Goal: Transaction & Acquisition: Purchase product/service

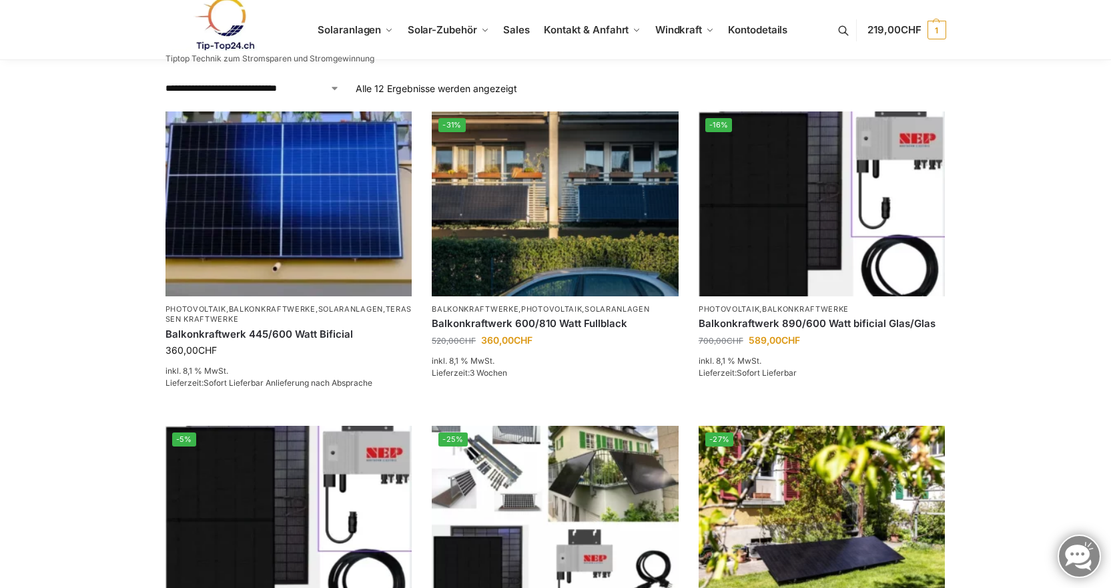
scroll to position [245, 0]
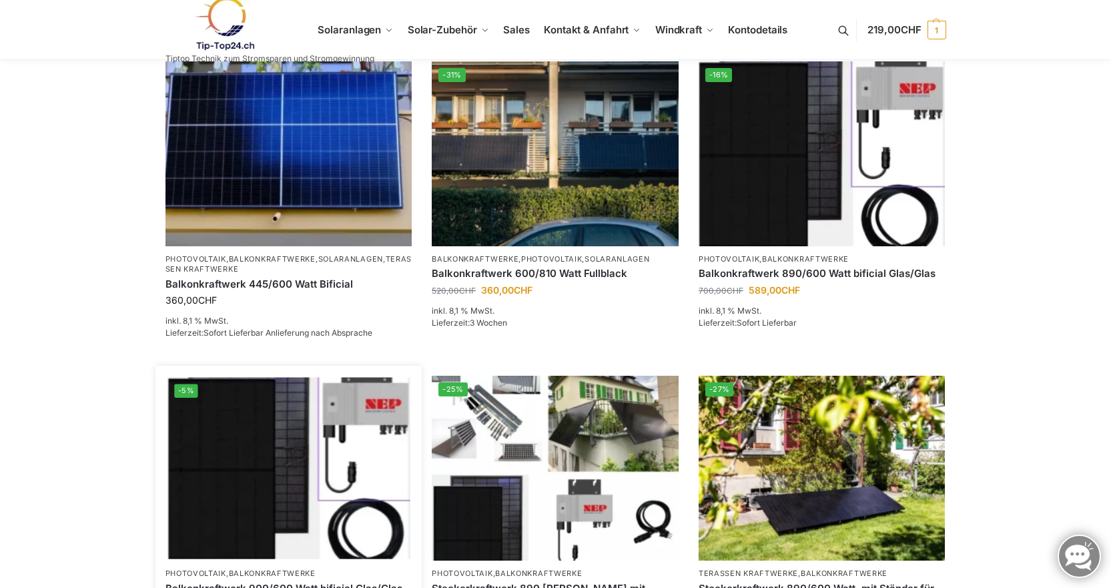
click at [356, 449] on img at bounding box center [289, 469] width 242 height 182
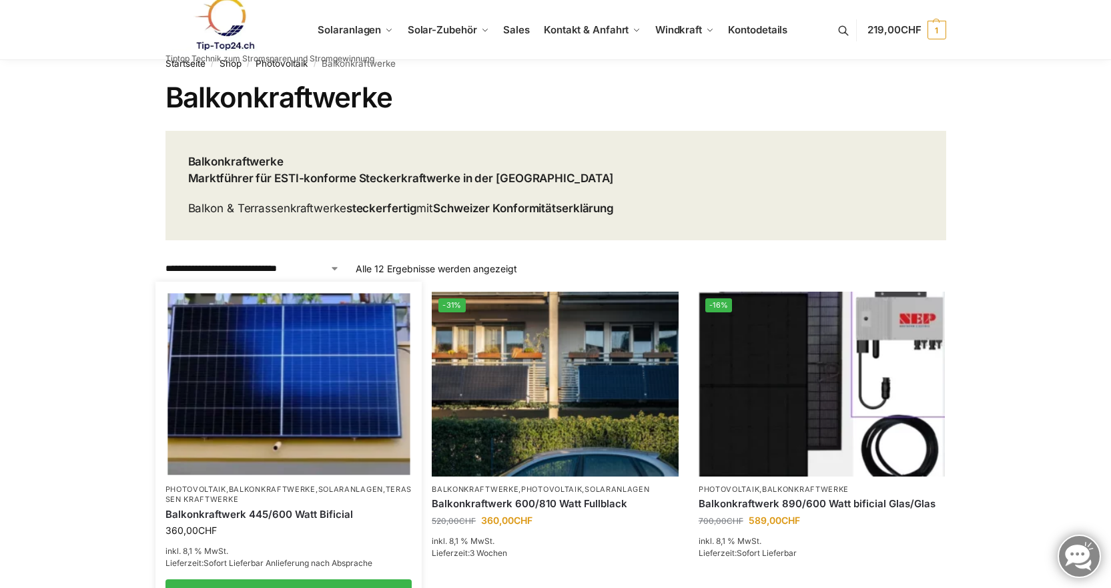
scroll to position [0, 0]
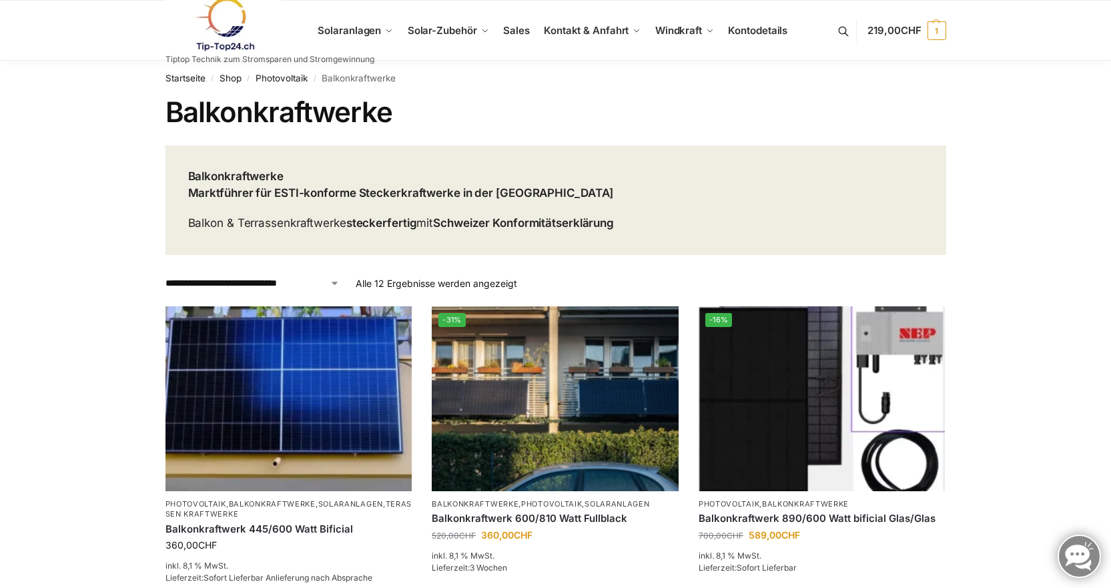
drag, startPoint x: 407, startPoint y: 59, endPoint x: 355, endPoint y: 53, distance: 52.3
drag, startPoint x: 355, startPoint y: 53, endPoint x: 429, endPoint y: 23, distance: 80.2
click at [429, 23] on link "Solar-Zubehör" at bounding box center [449, 31] width 92 height 60
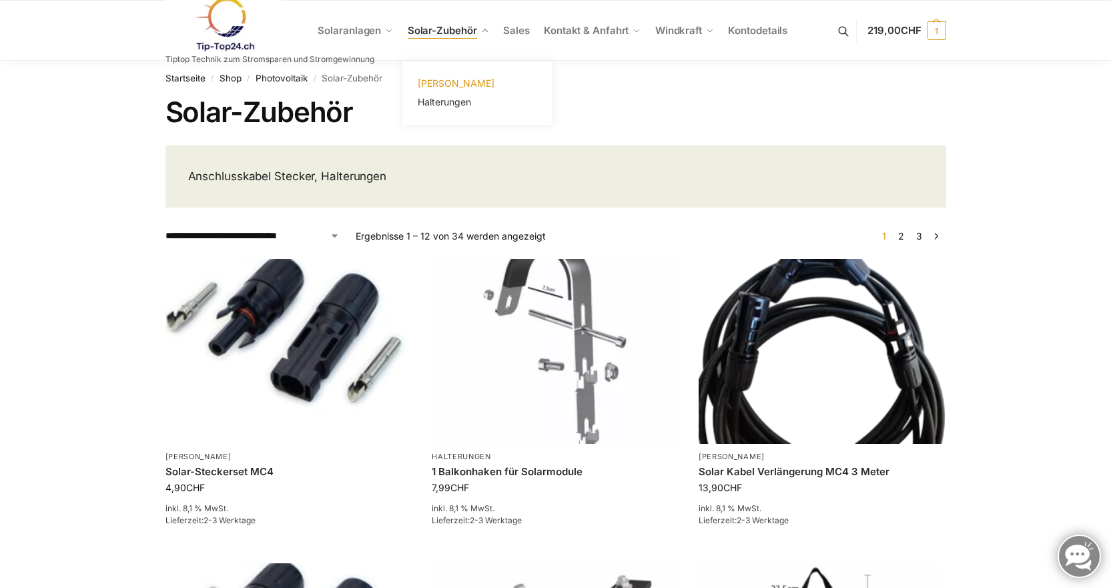
click at [455, 77] on span "[PERSON_NAME]" at bounding box center [456, 82] width 77 height 11
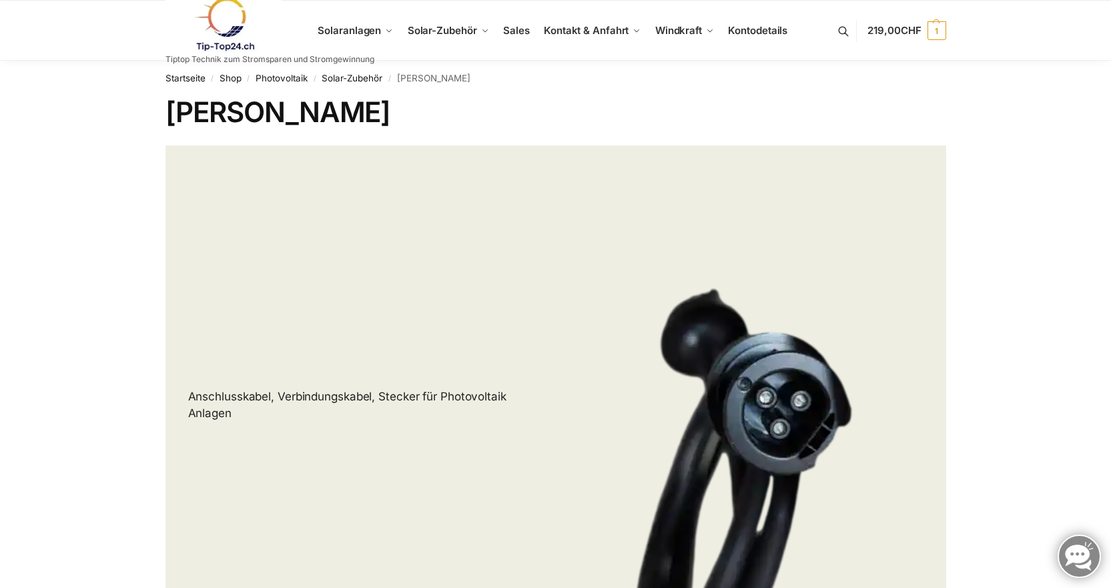
click at [370, 27] on link at bounding box center [270, 24] width 209 height 54
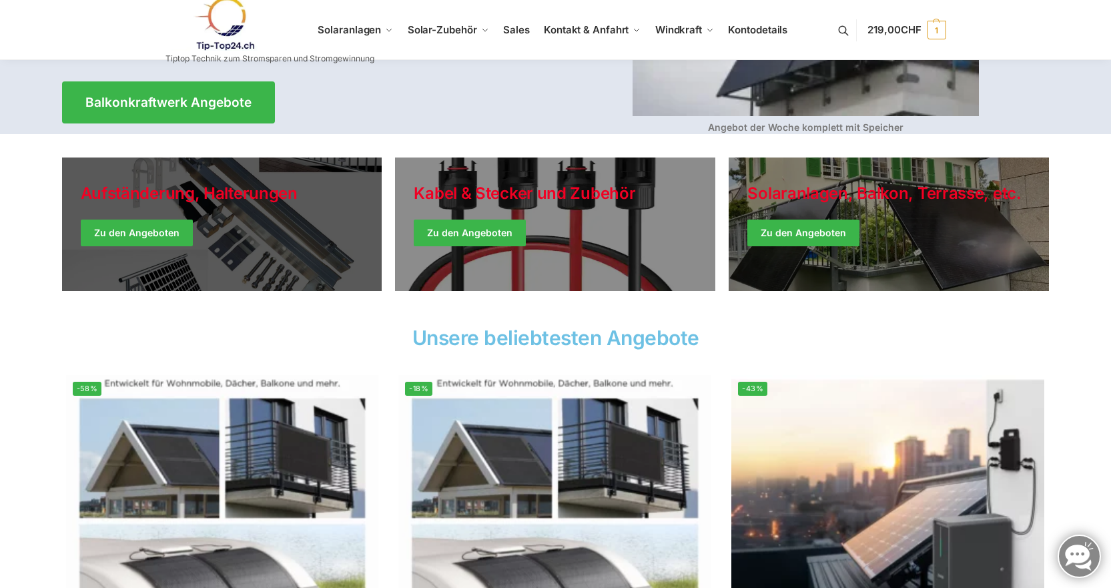
scroll to position [222, 0]
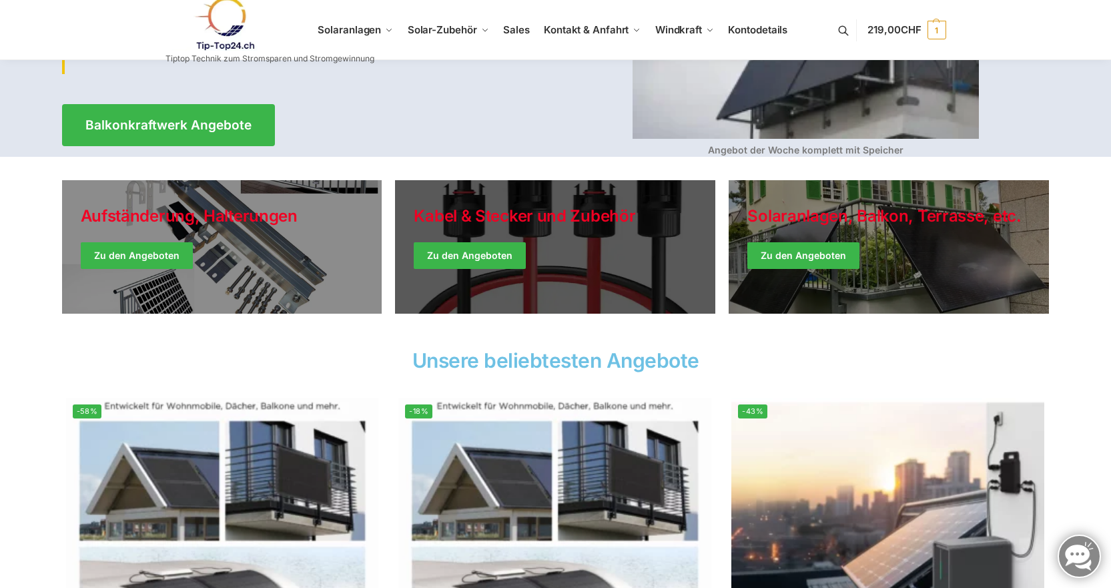
click at [567, 252] on link "Holiday Style" at bounding box center [555, 247] width 320 height 134
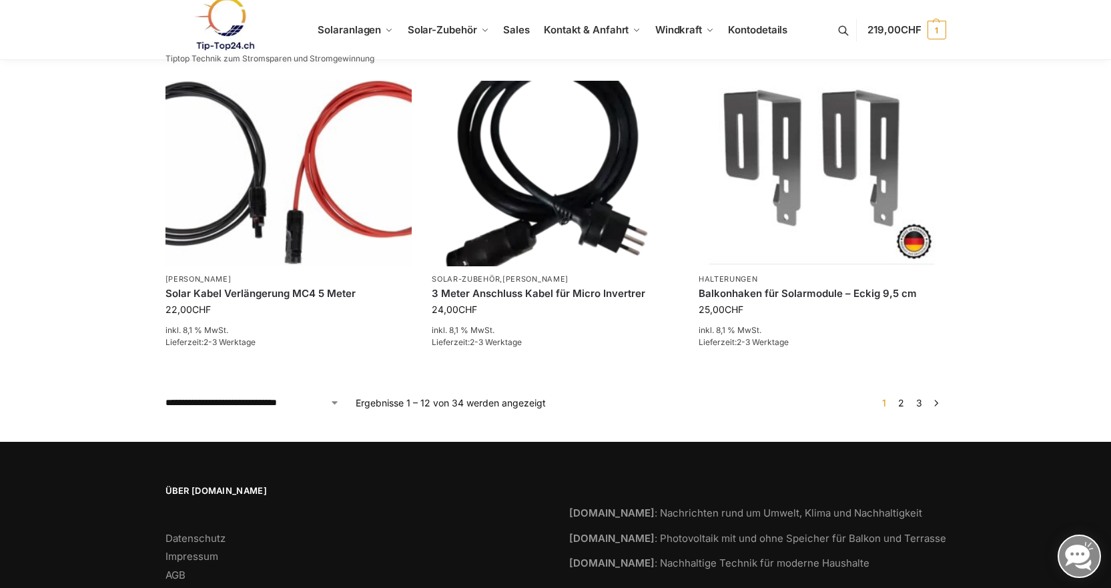
scroll to position [1113, 0]
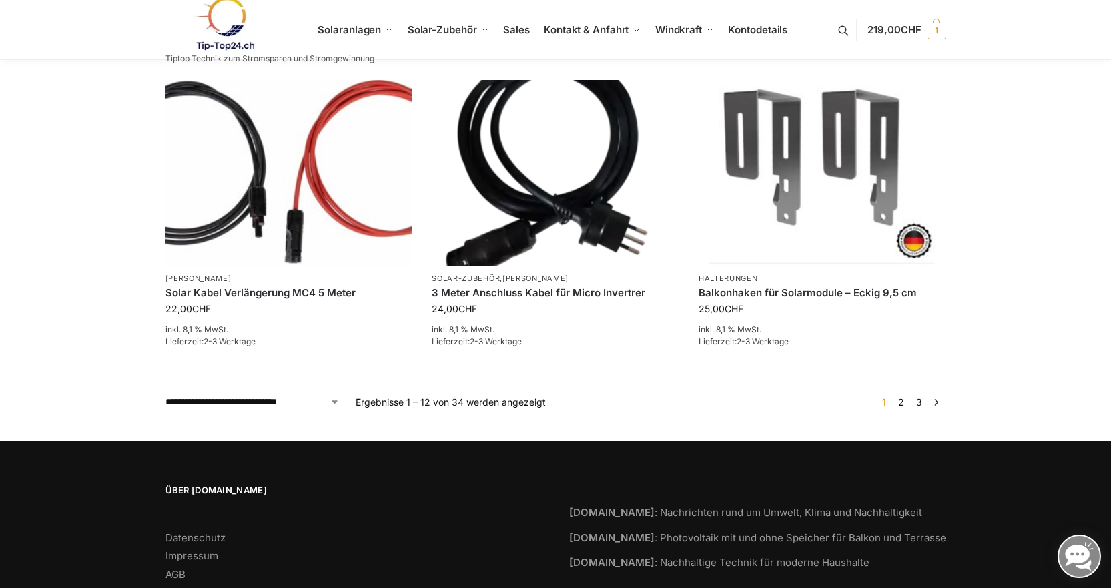
click at [903, 397] on link "2" at bounding box center [901, 402] width 13 height 11
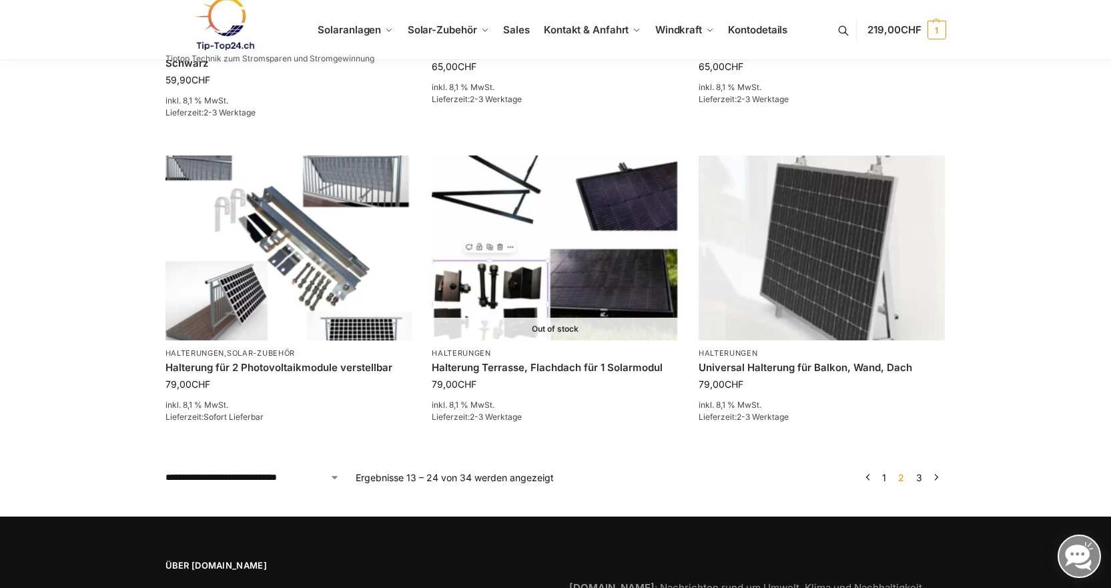
scroll to position [1046, 0]
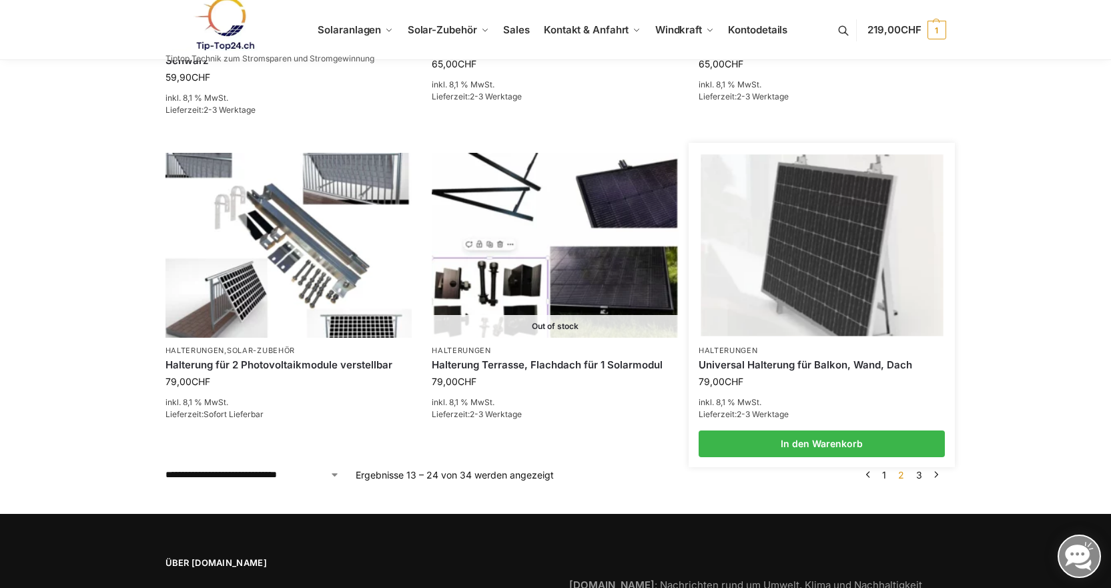
click at [804, 300] on img at bounding box center [822, 245] width 242 height 182
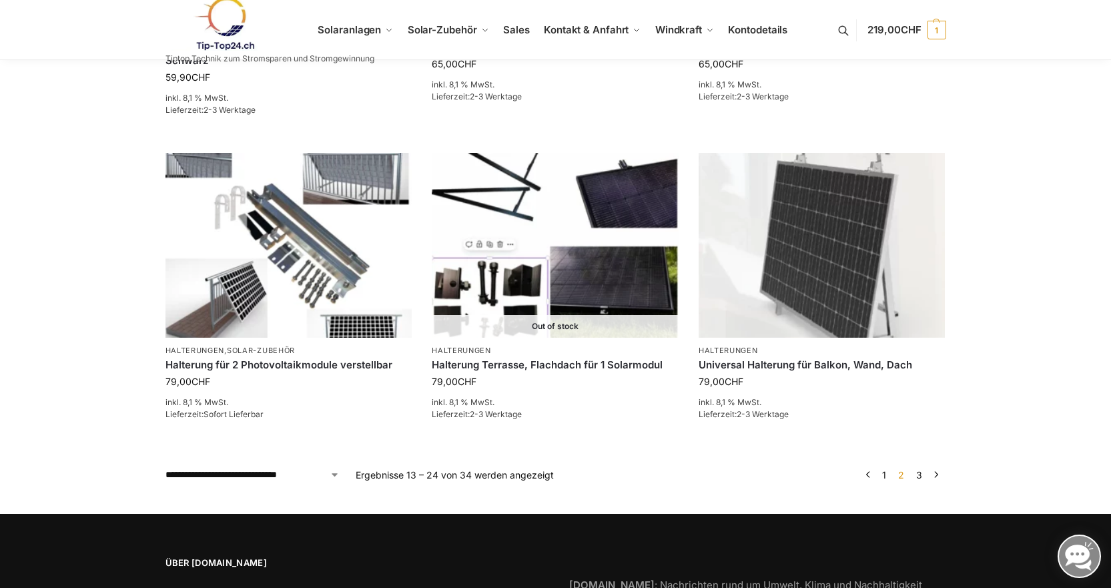
click at [920, 473] on link "3" at bounding box center [919, 474] width 13 height 11
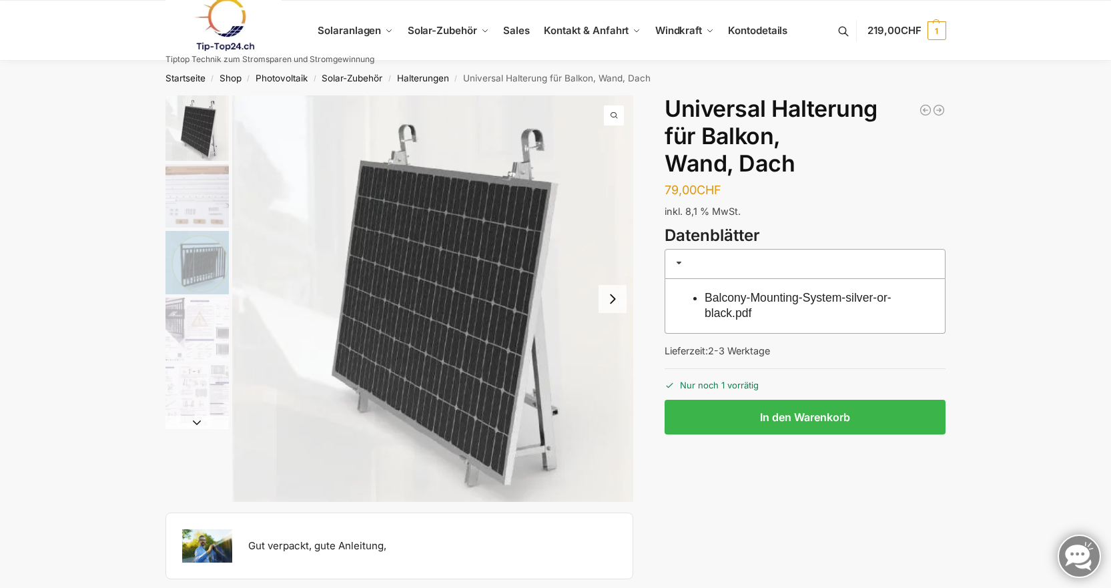
click at [202, 209] on img "2 / 5" at bounding box center [197, 195] width 63 height 63
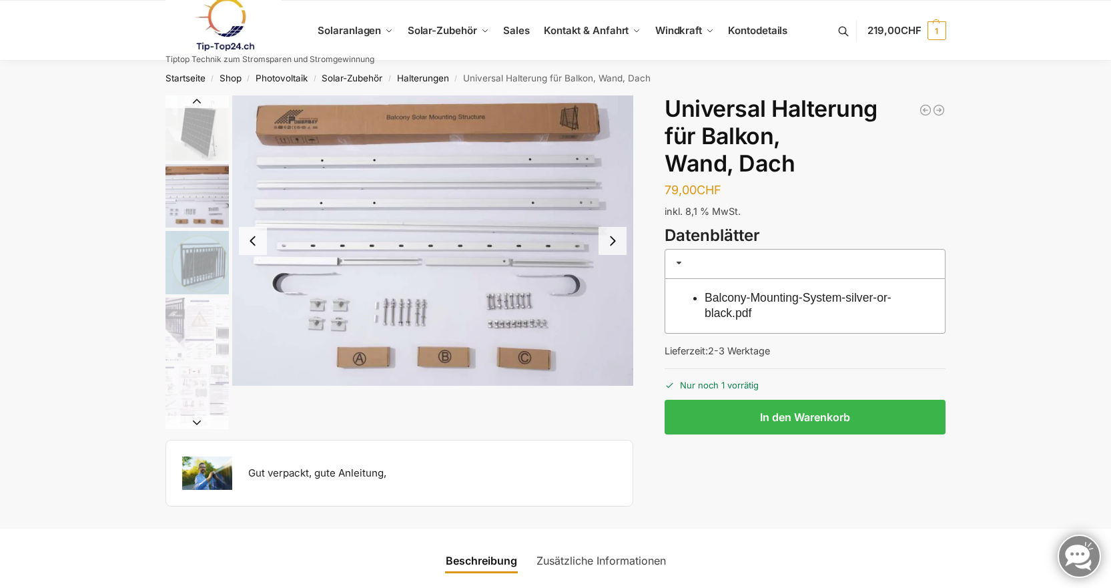
click at [210, 267] on img "3 / 5" at bounding box center [197, 262] width 63 height 63
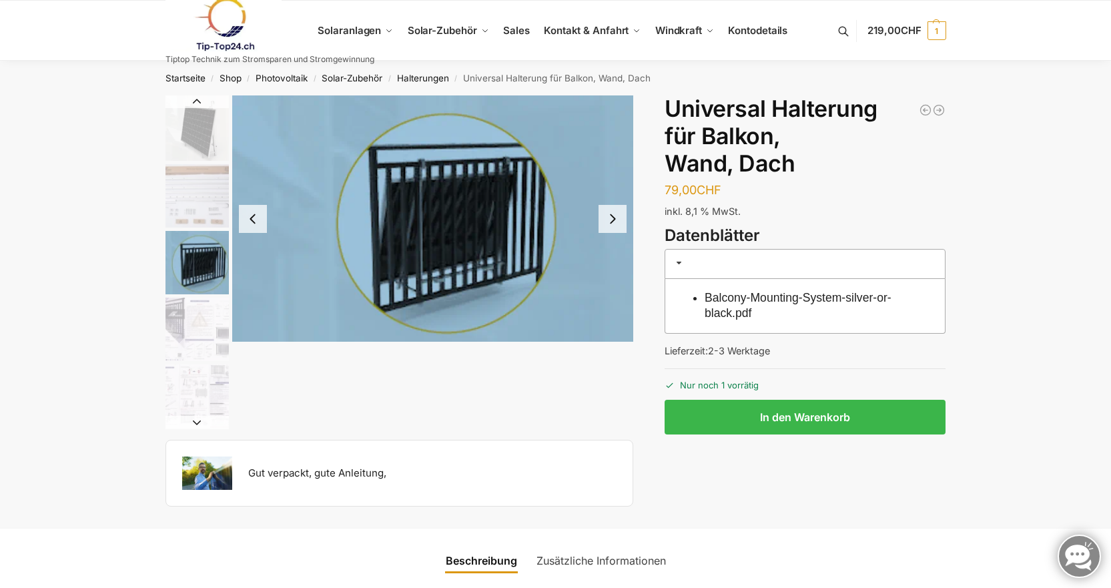
scroll to position [22, 0]
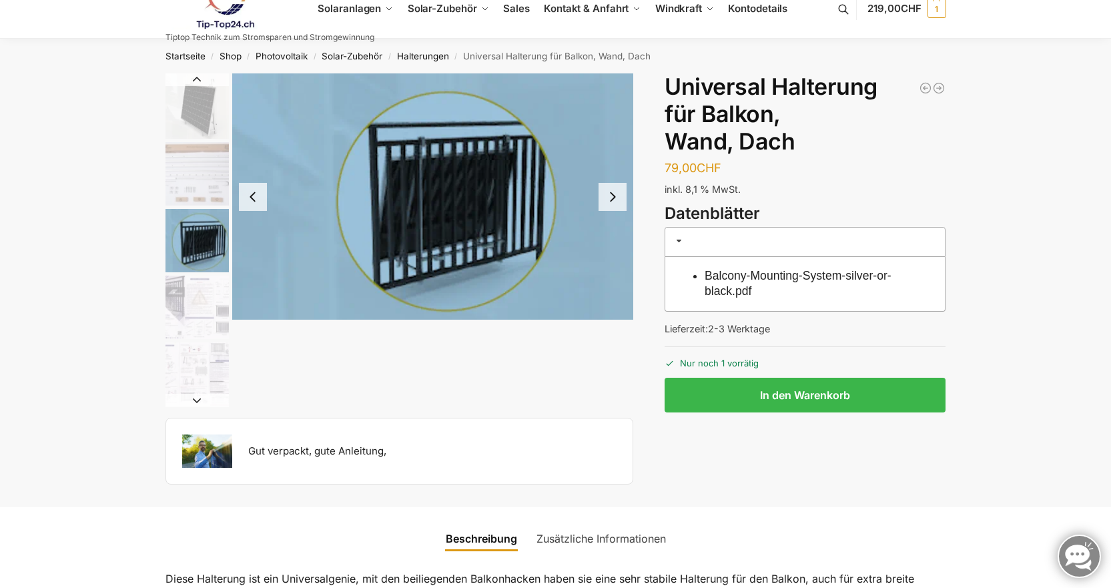
click at [197, 316] on img "4 / 5" at bounding box center [197, 307] width 63 height 63
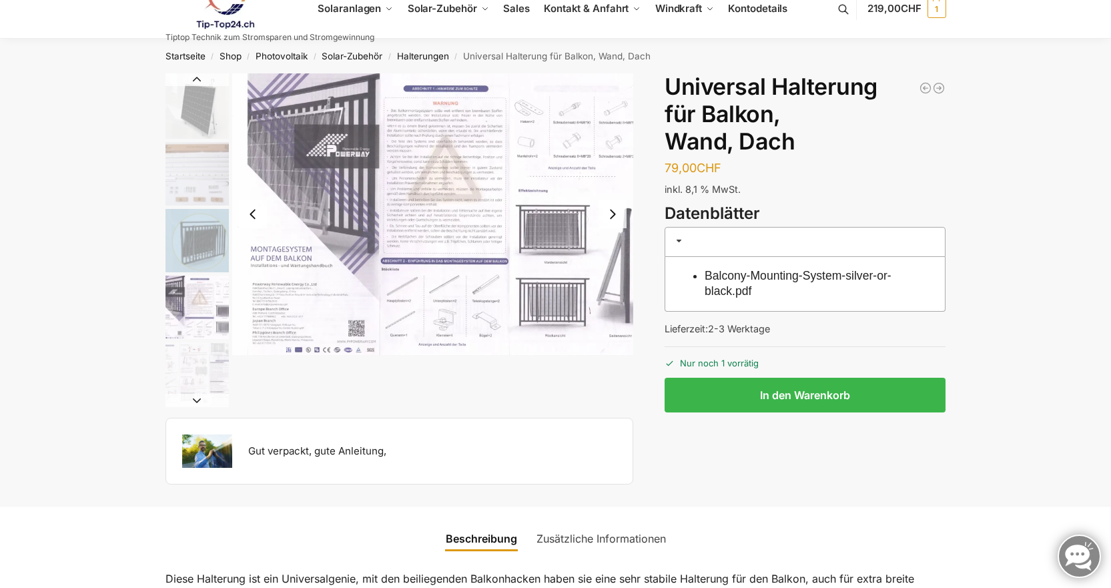
click at [198, 366] on img "5 / 5" at bounding box center [197, 373] width 63 height 63
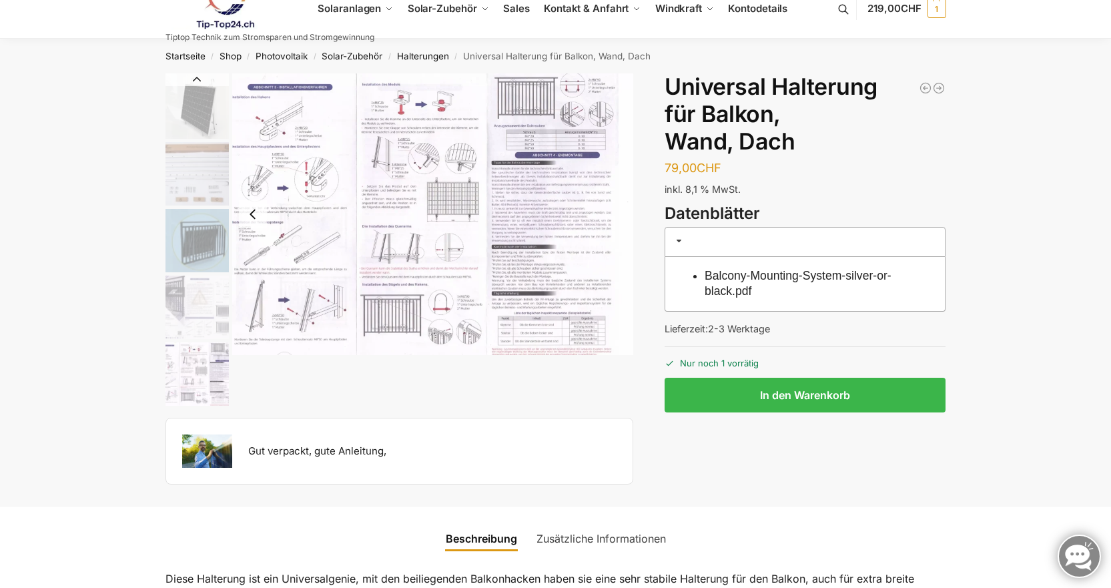
click at [192, 377] on img "5 / 5" at bounding box center [197, 373] width 63 height 63
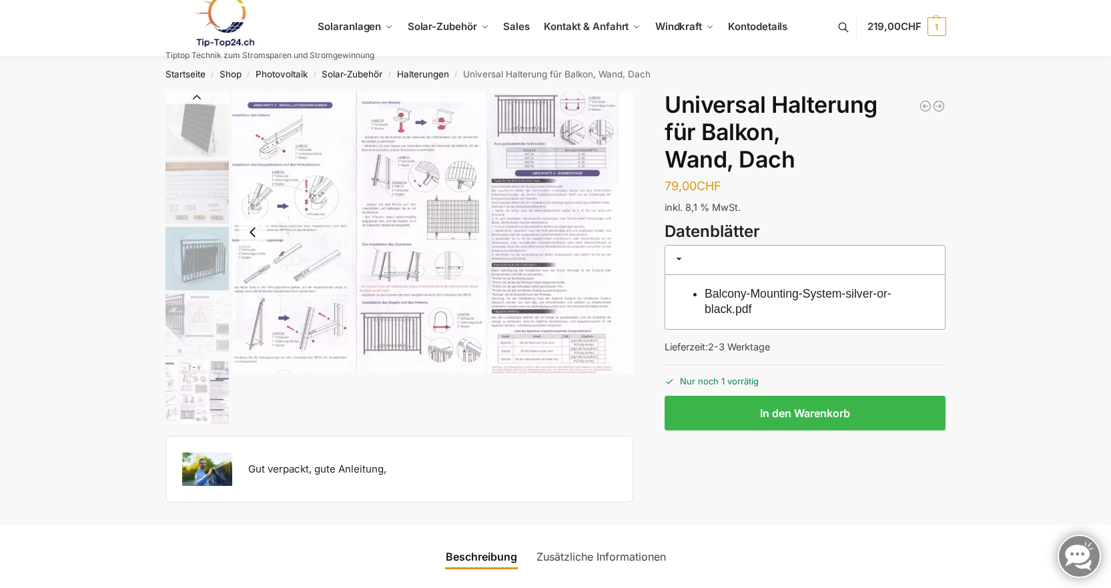
scroll to position [0, 0]
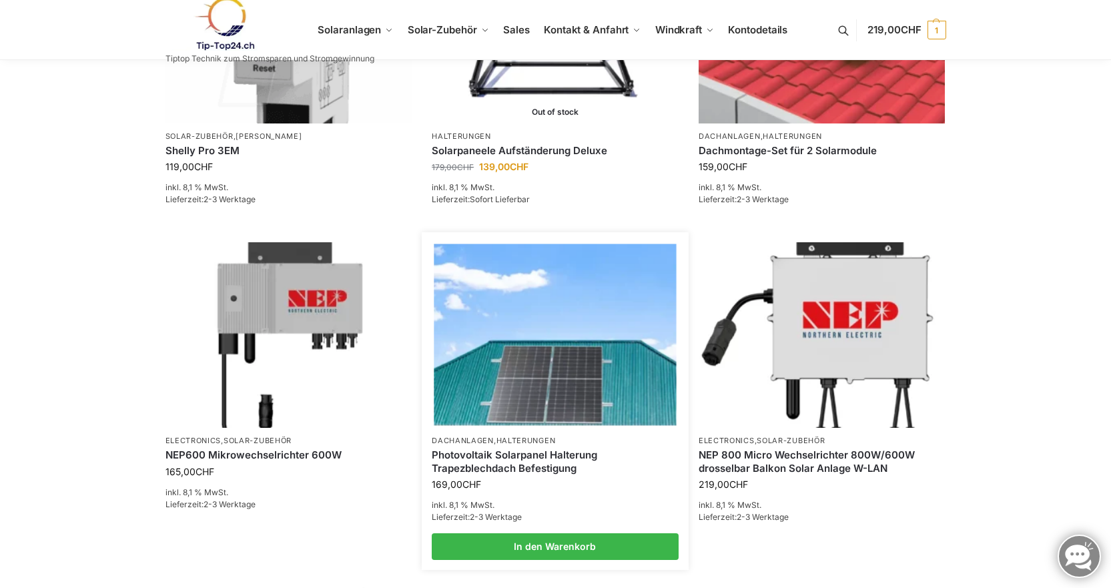
scroll to position [668, 0]
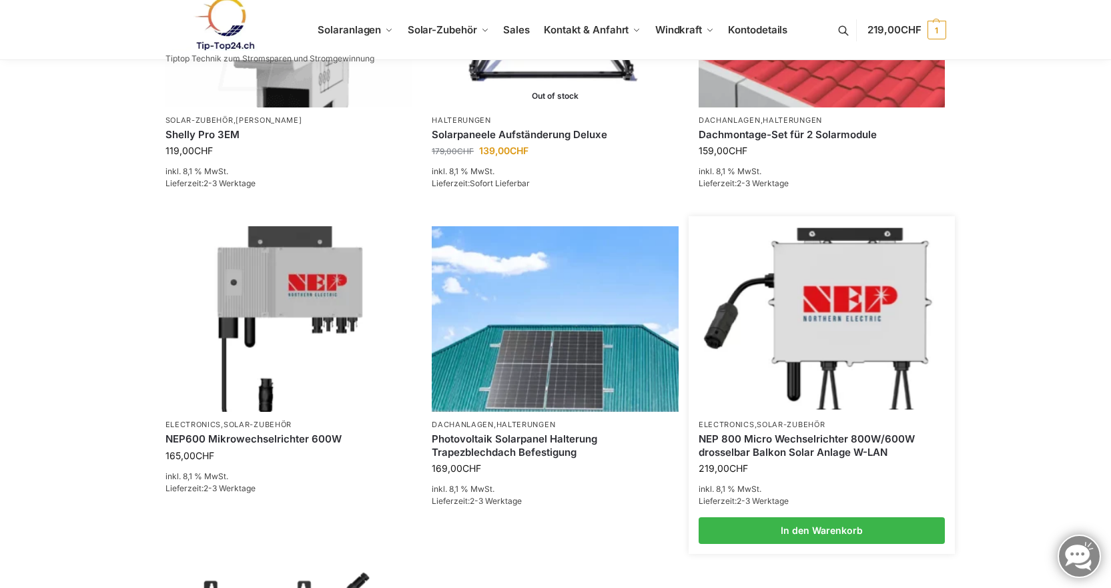
click at [762, 437] on link "NEP 800 Micro Wechselrichter 800W/600W drosselbar Balkon Solar Anlage W-LAN" at bounding box center [822, 446] width 247 height 26
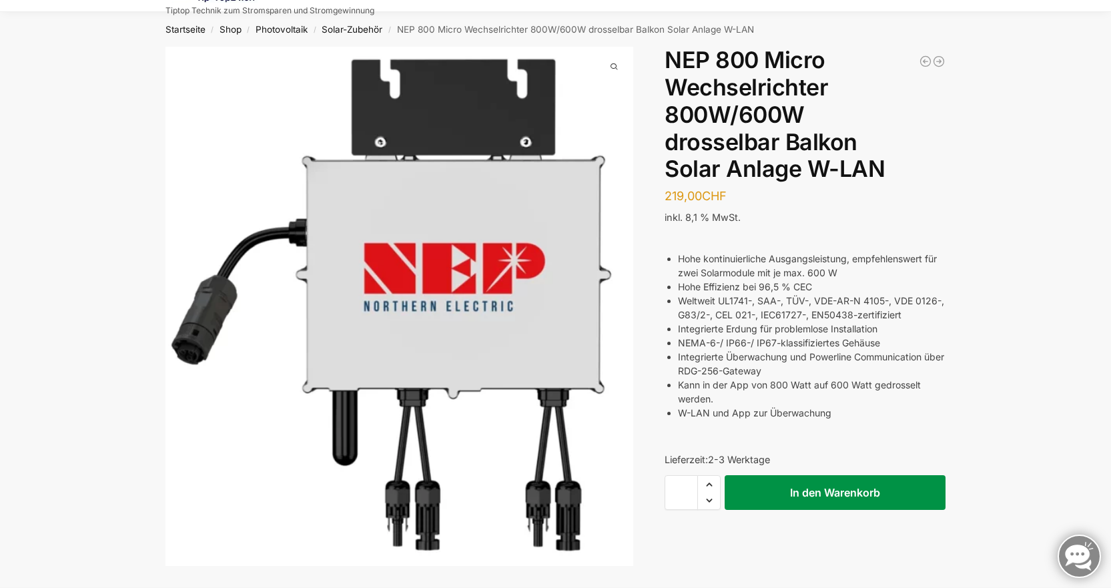
scroll to position [67, 0]
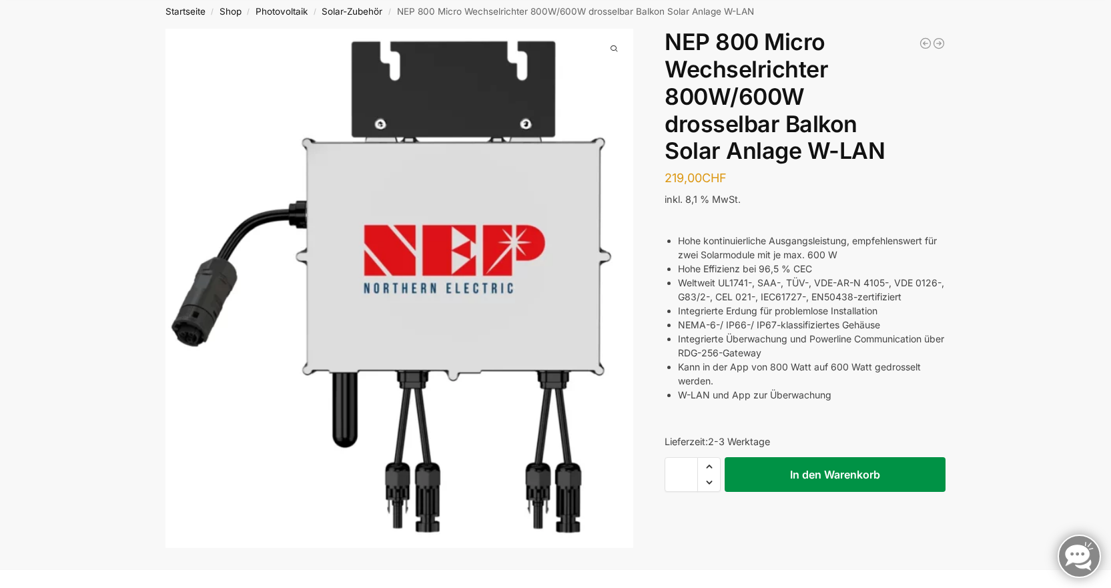
click at [840, 466] on button "In den Warenkorb" at bounding box center [835, 474] width 221 height 35
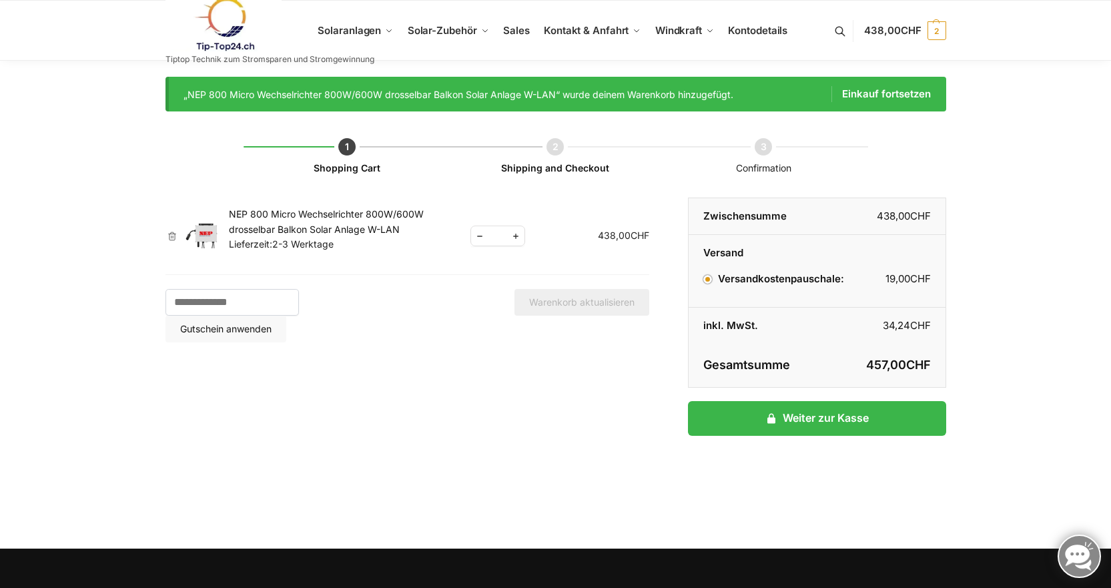
click at [477, 240] on span "Reduce quantity" at bounding box center [479, 236] width 17 height 17
type input "*"
click at [567, 392] on div "Shopping Cart Shipping and Checkout Confirmation Artikel entfernen Vorschaubild…" at bounding box center [556, 313] width 781 height 405
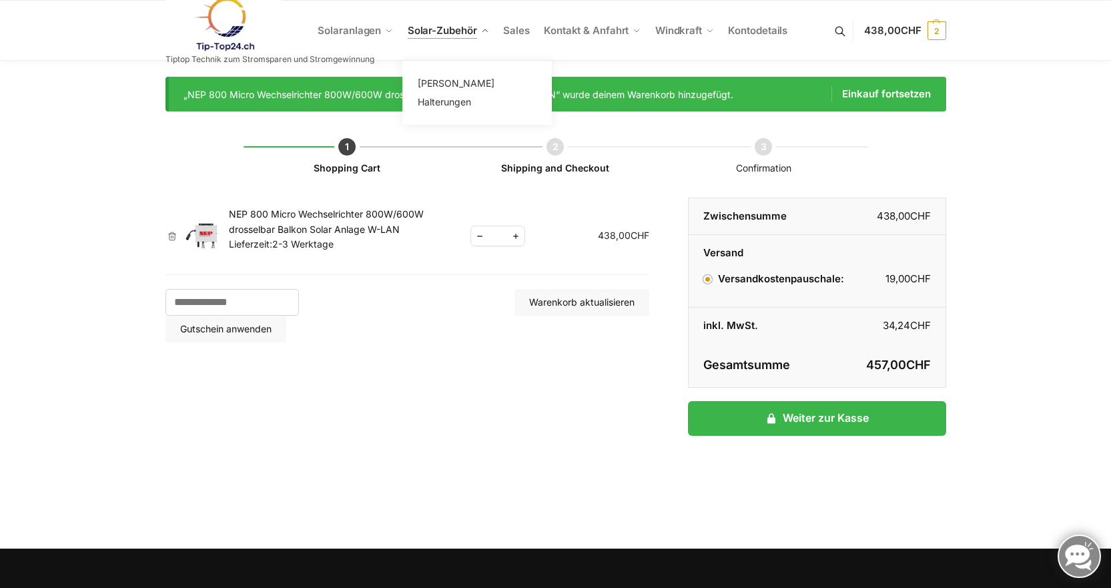
click at [428, 32] on span "Solar-Zubehör" at bounding box center [442, 30] width 69 height 13
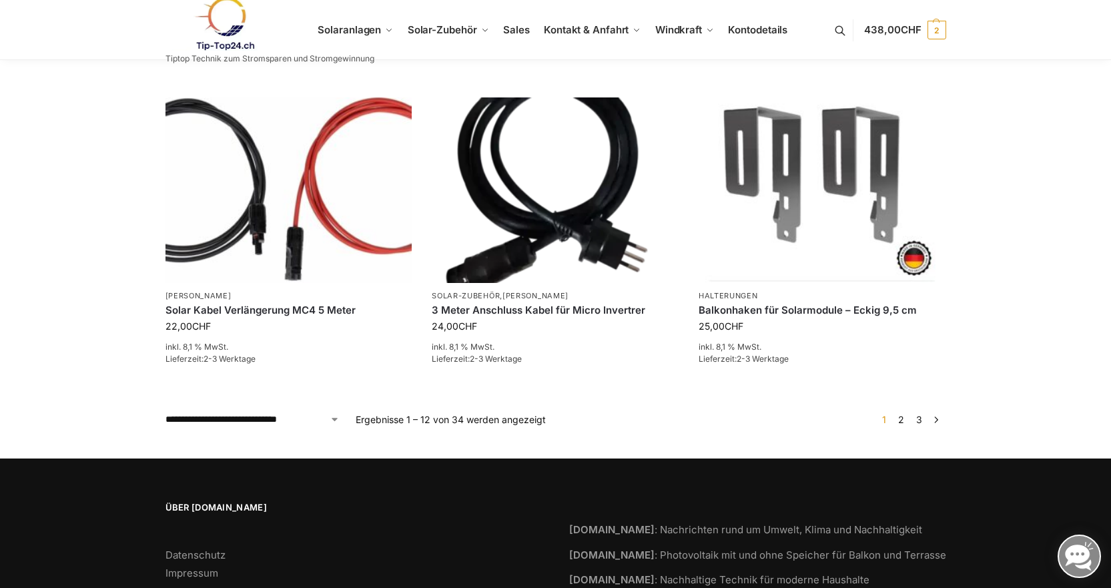
scroll to position [1095, 0]
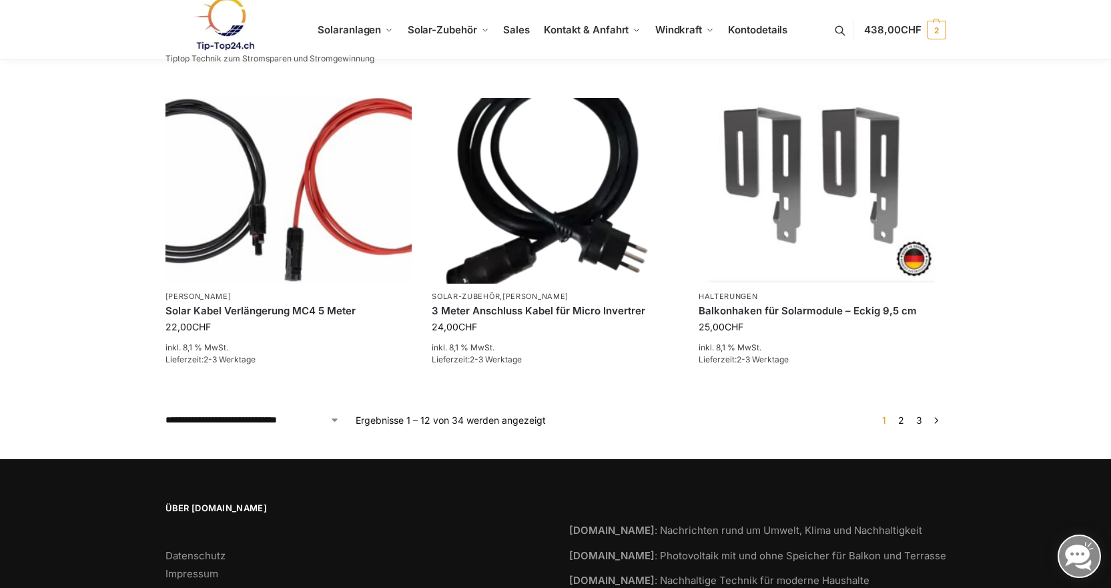
click at [917, 415] on link "3" at bounding box center [919, 420] width 13 height 11
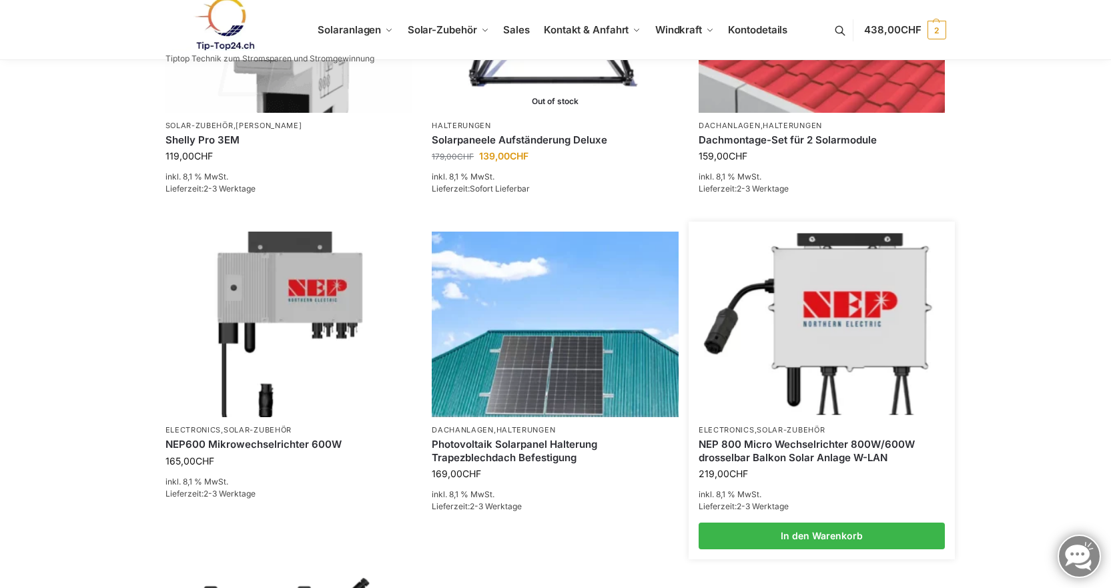
scroll to position [668, 0]
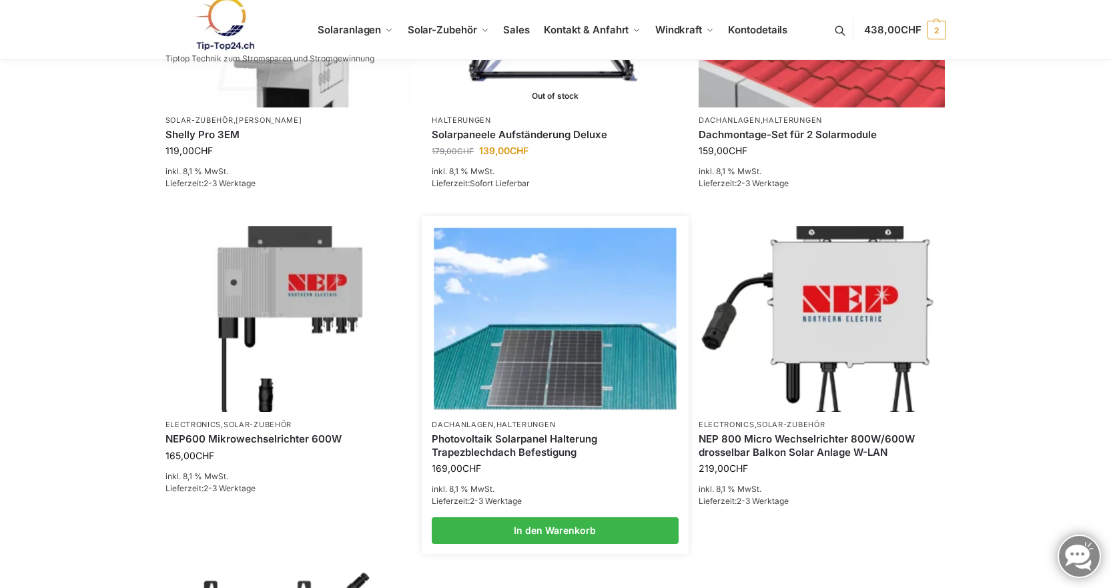
click at [563, 391] on img at bounding box center [555, 319] width 242 height 182
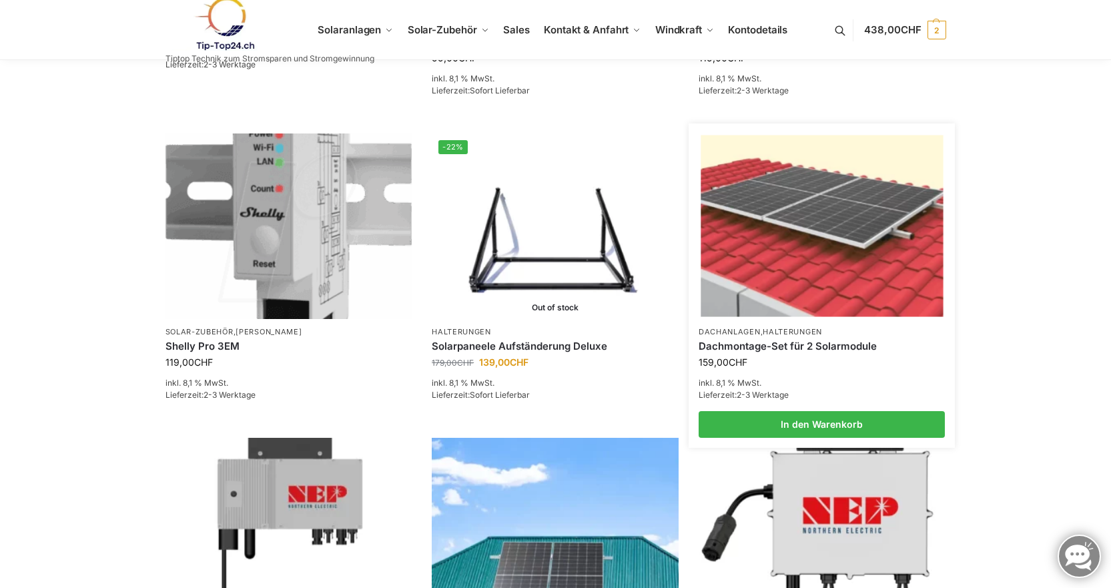
scroll to position [445, 0]
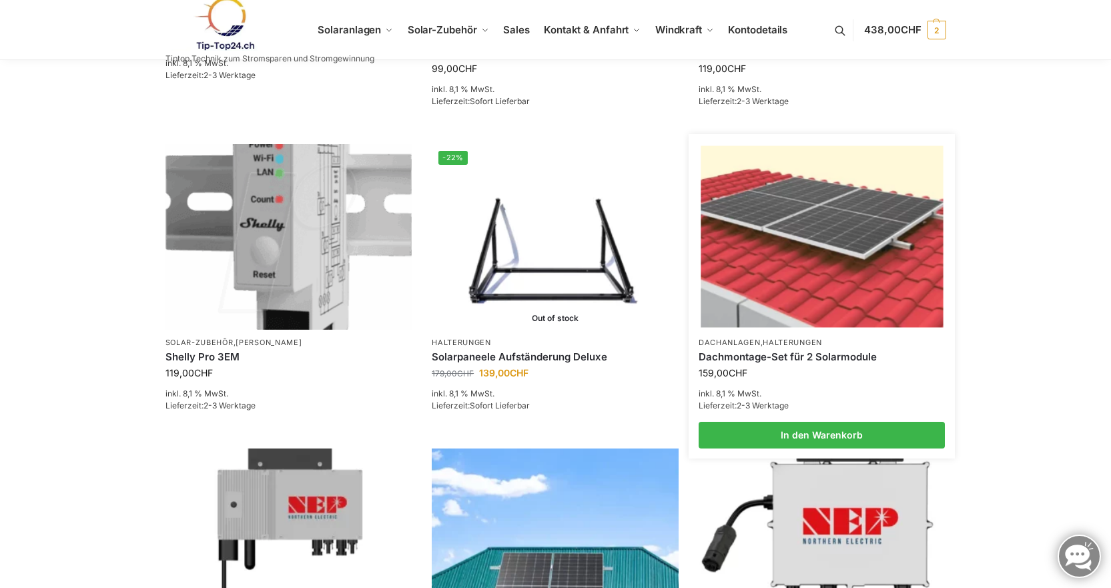
click at [804, 223] on img at bounding box center [822, 237] width 242 height 182
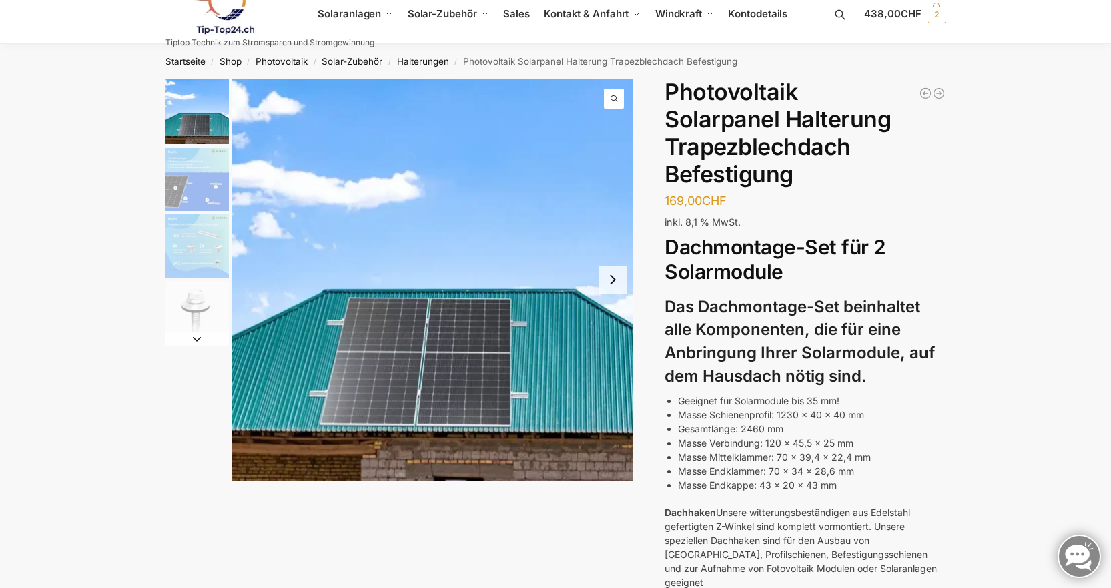
scroll to position [22, 0]
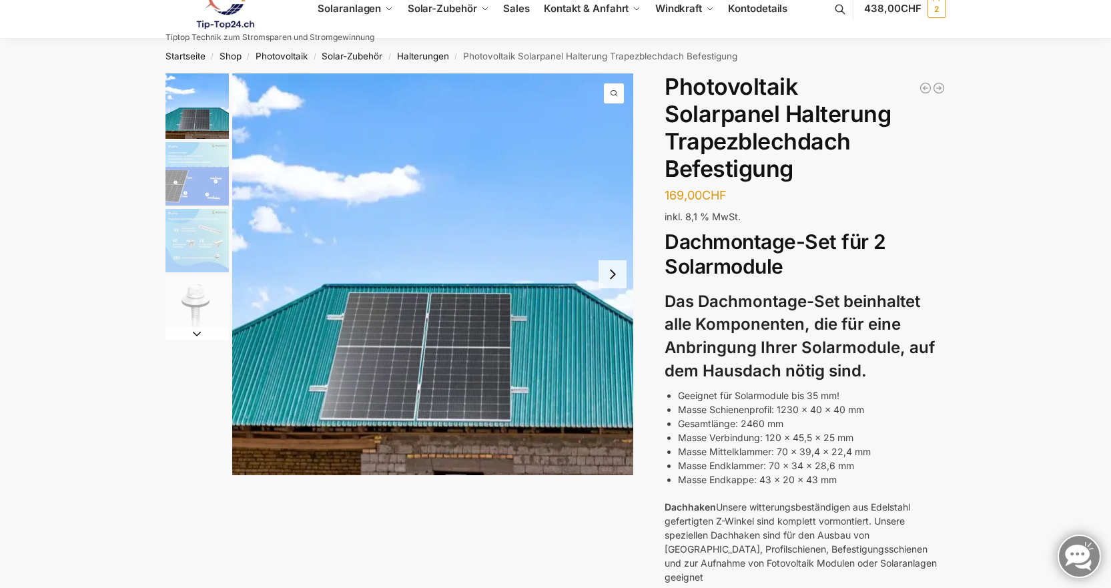
click at [195, 199] on img "2 / 4" at bounding box center [197, 173] width 63 height 63
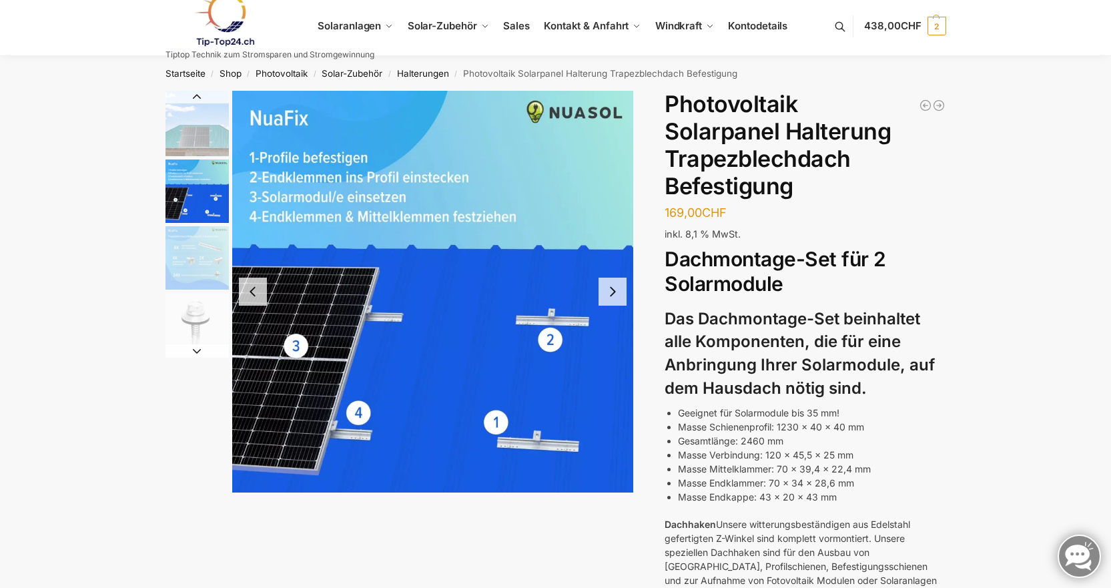
scroll to position [0, 0]
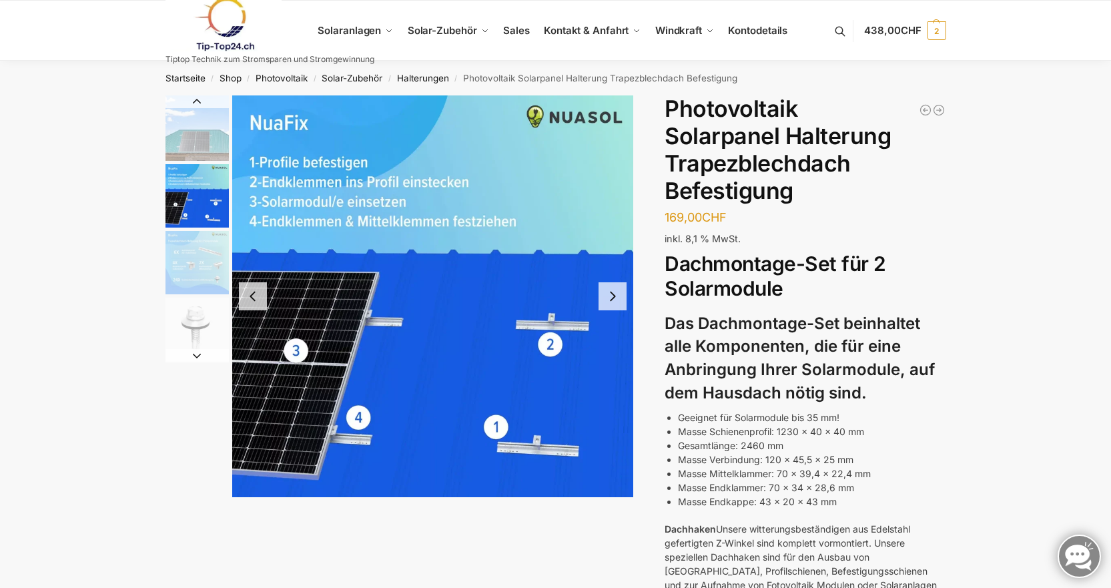
click at [215, 269] on img "3 / 4" at bounding box center [197, 262] width 63 height 63
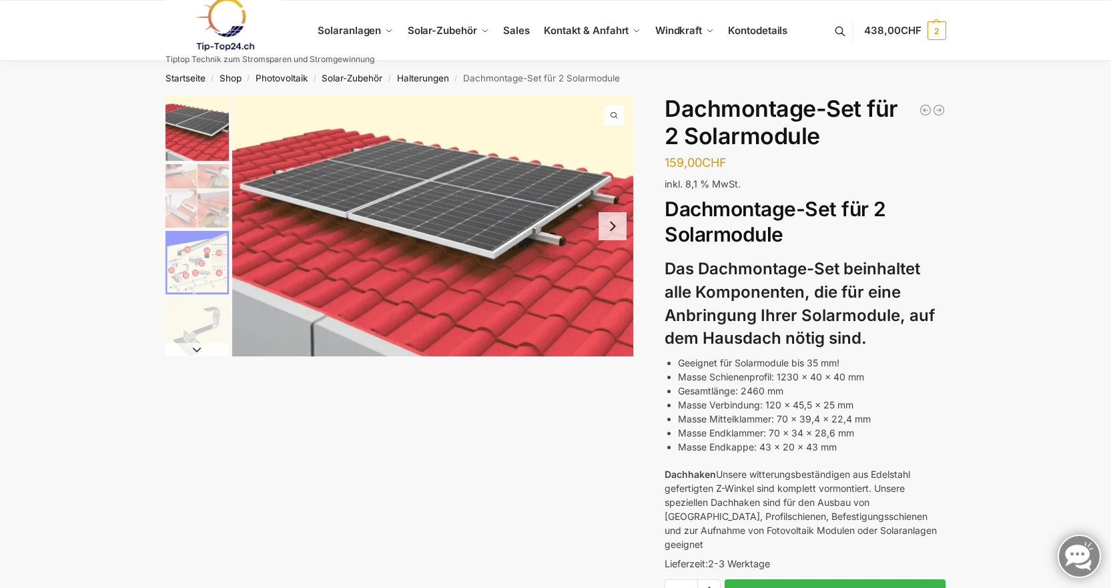
click at [196, 270] on img "3 / 5" at bounding box center [197, 262] width 63 height 63
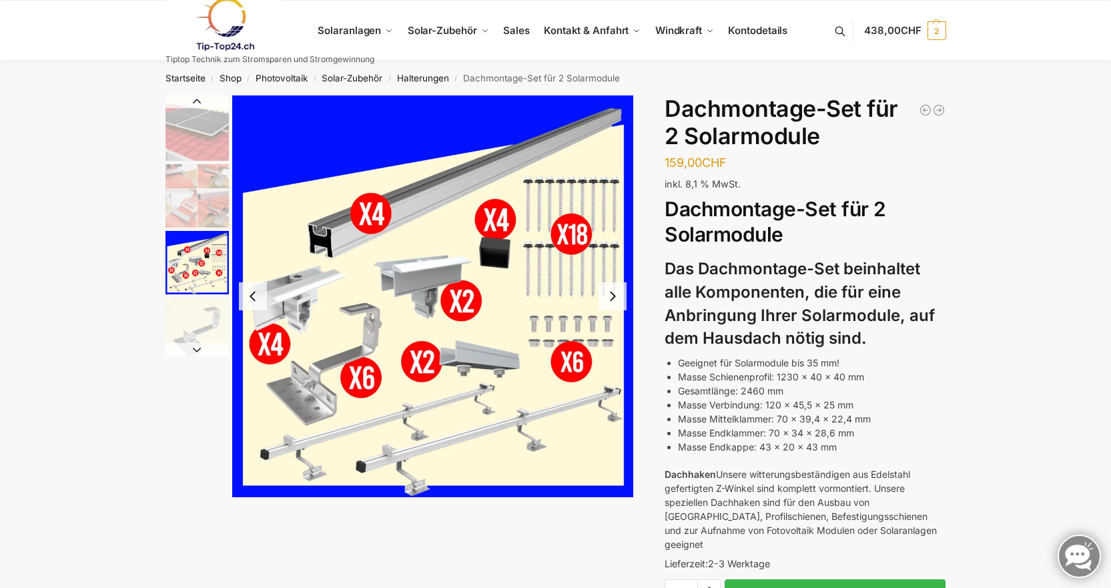
click at [196, 184] on img "2 / 5" at bounding box center [197, 195] width 63 height 63
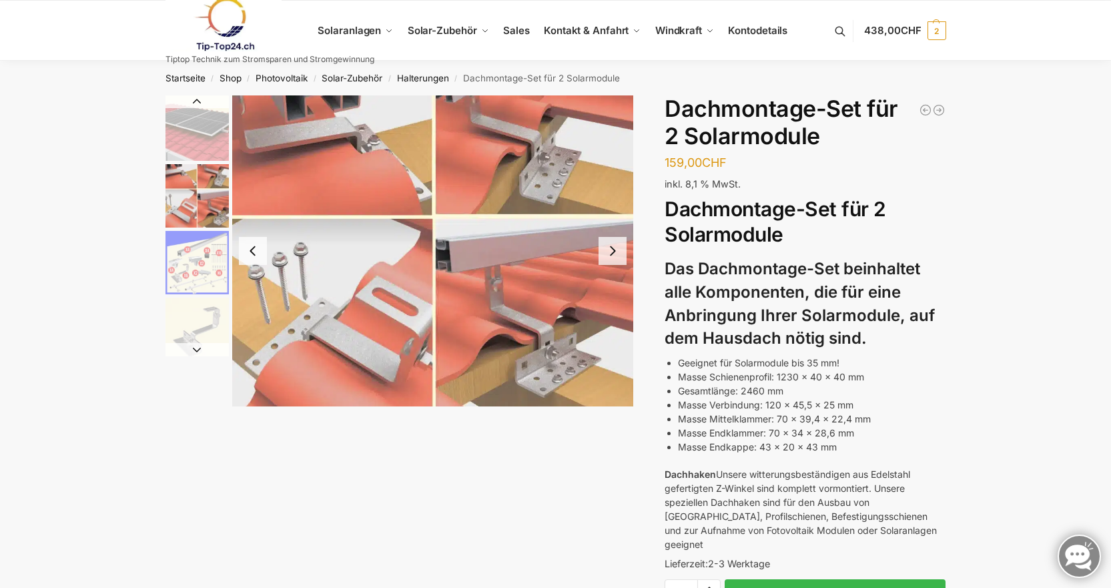
click at [207, 138] on img "1 / 5" at bounding box center [197, 127] width 63 height 65
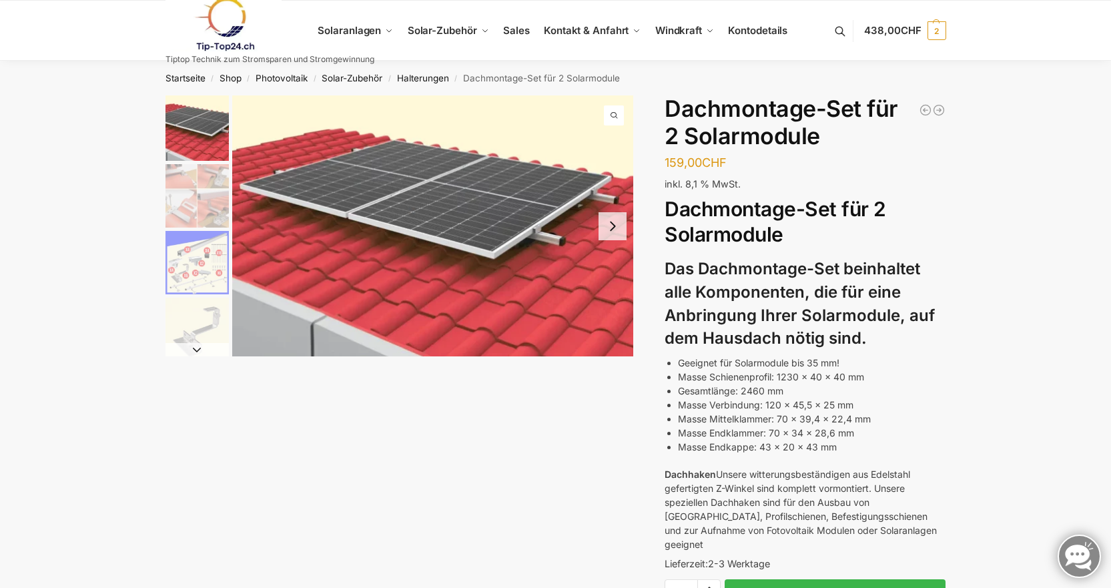
click at [198, 265] on img "3 / 5" at bounding box center [197, 262] width 63 height 63
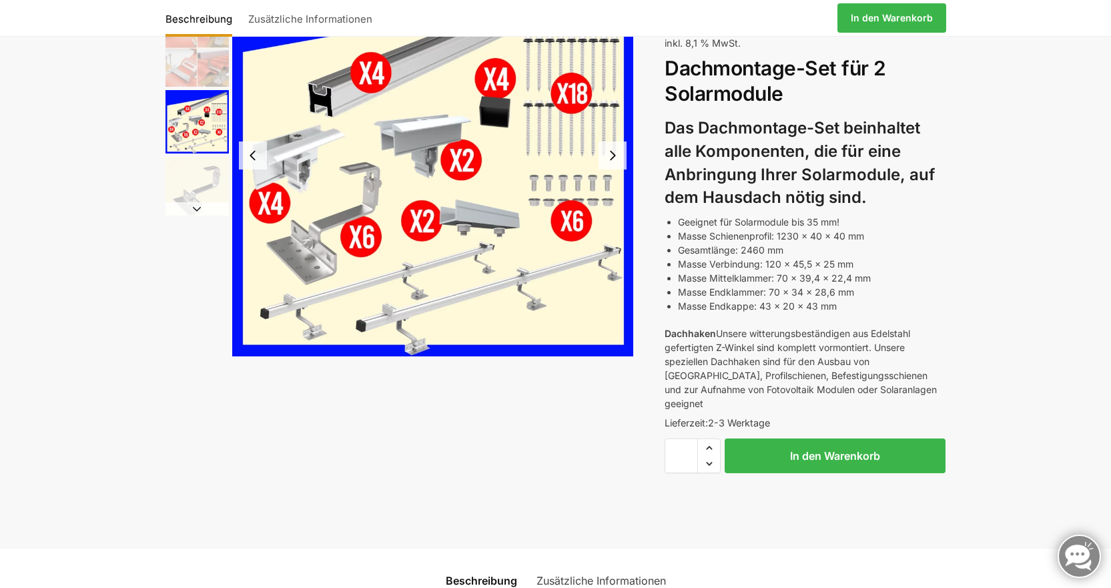
scroll to position [111, 0]
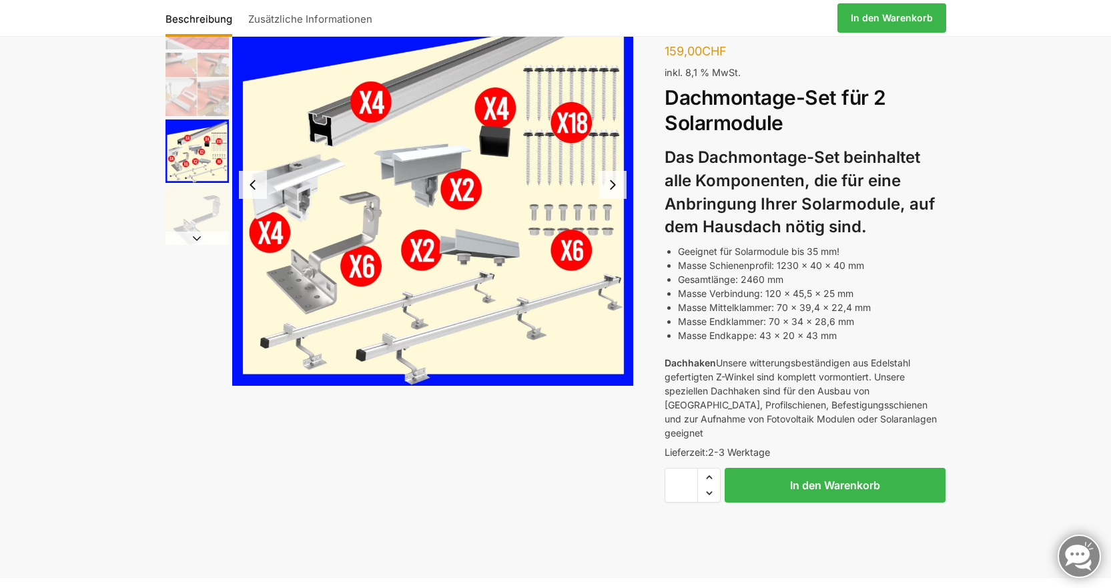
click at [332, 336] on img "3 / 5" at bounding box center [433, 185] width 402 height 402
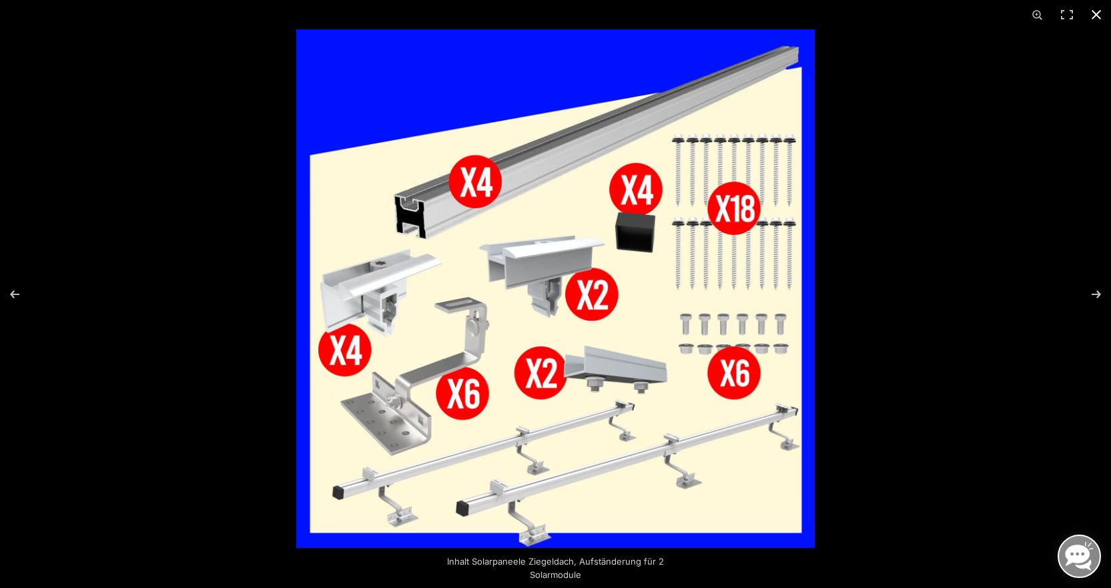
click at [1101, 19] on button "Close (Esc)" at bounding box center [1096, 14] width 29 height 29
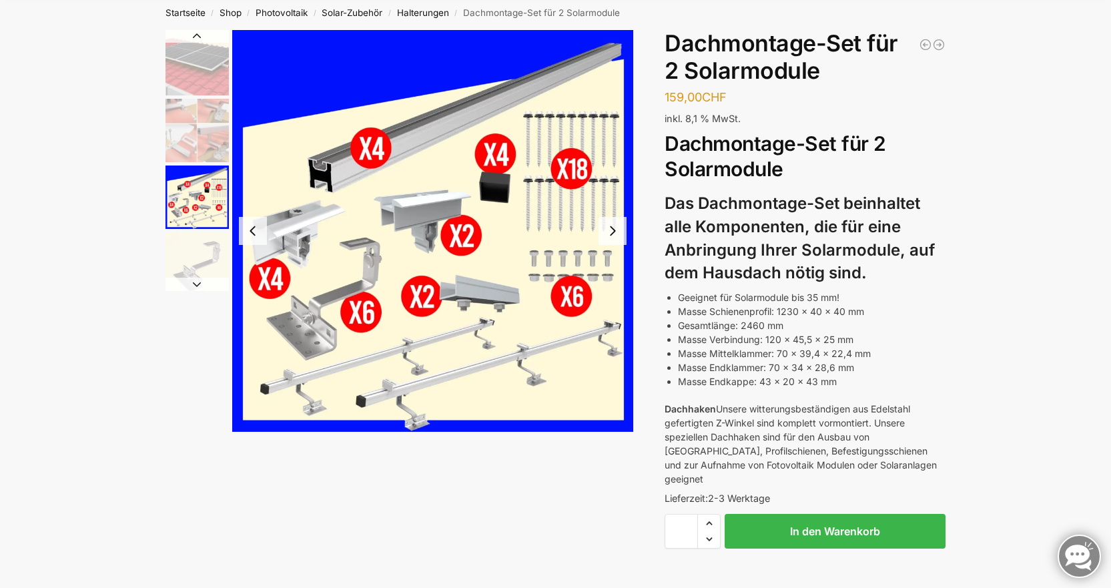
scroll to position [89, 0]
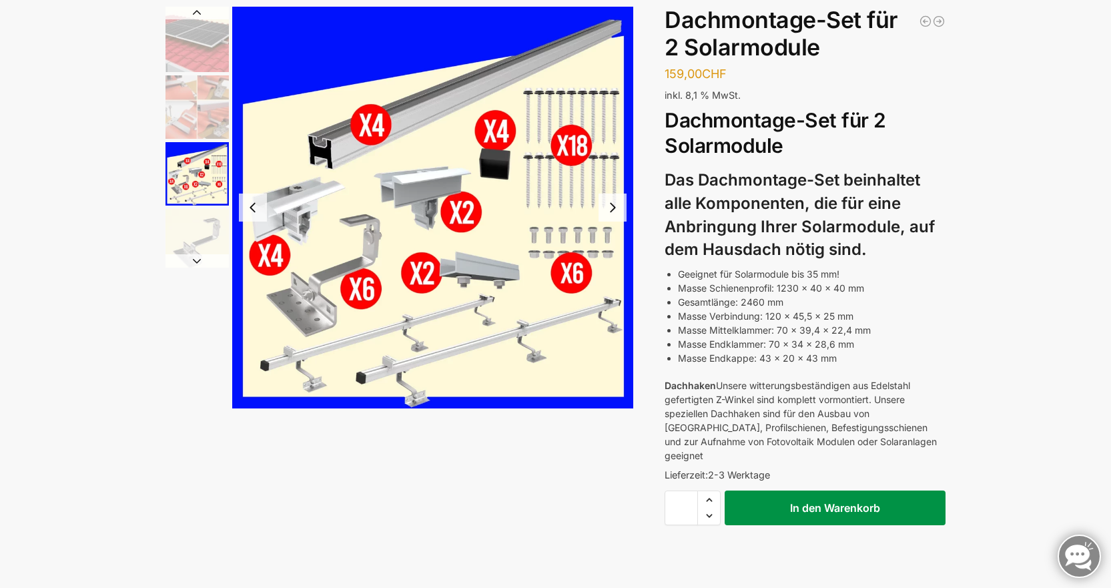
click at [824, 491] on button "In den Warenkorb" at bounding box center [835, 508] width 221 height 35
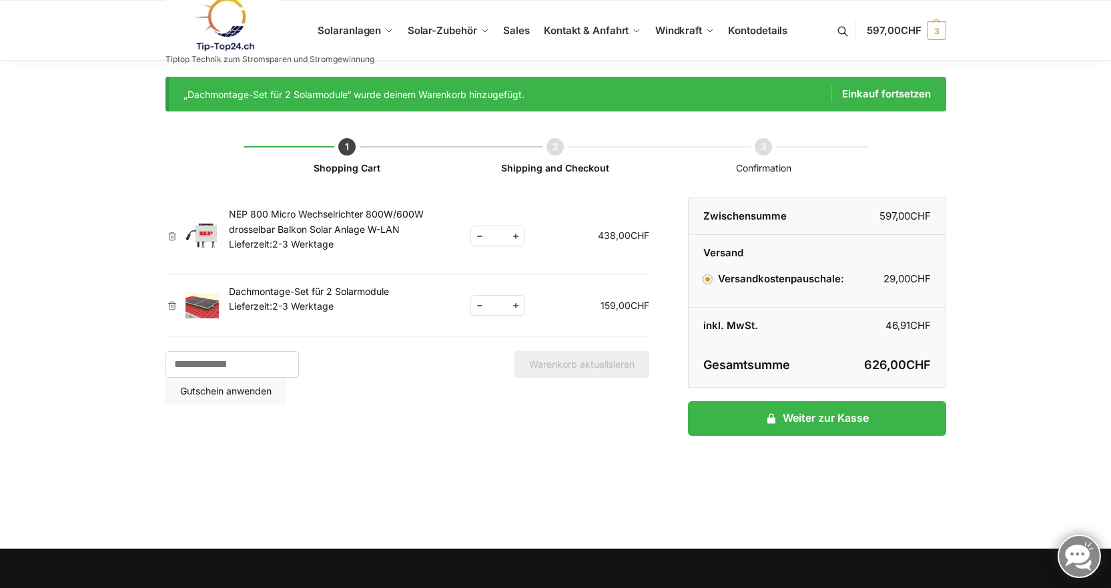
click at [481, 235] on span "Reduce quantity" at bounding box center [479, 236] width 17 height 17
type input "*"
click at [589, 365] on button "Warenkorb aktualisieren" at bounding box center [582, 364] width 135 height 27
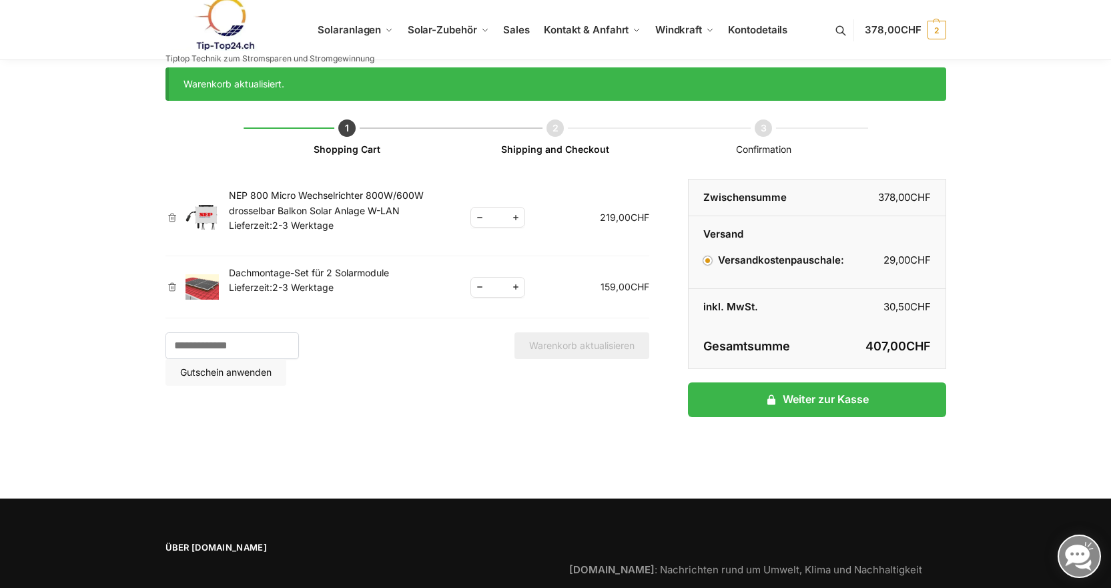
scroll to position [15, 0]
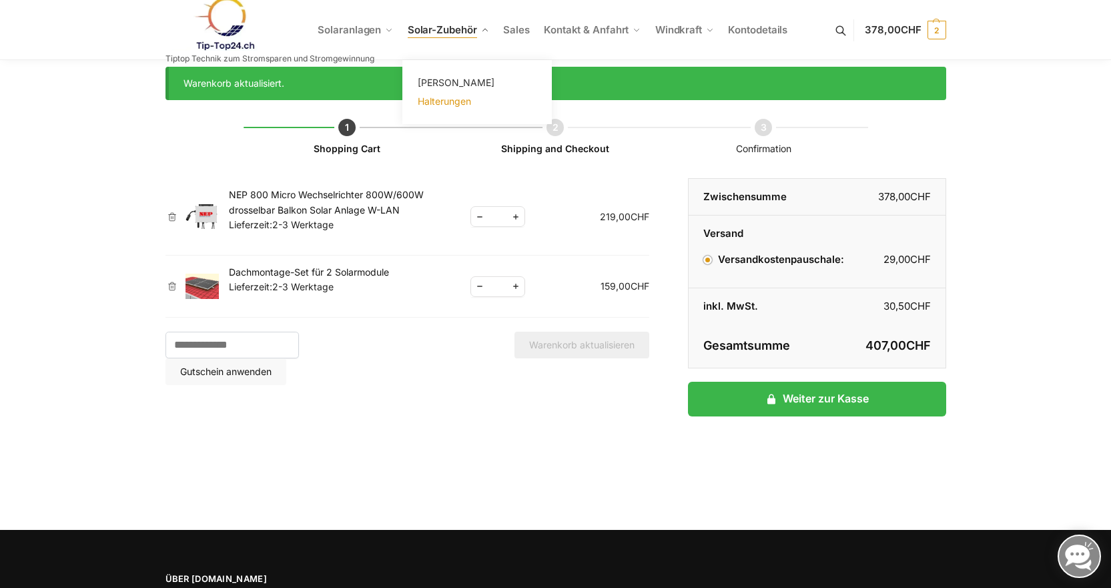
click at [445, 99] on span "Halterungen" at bounding box center [444, 100] width 53 height 11
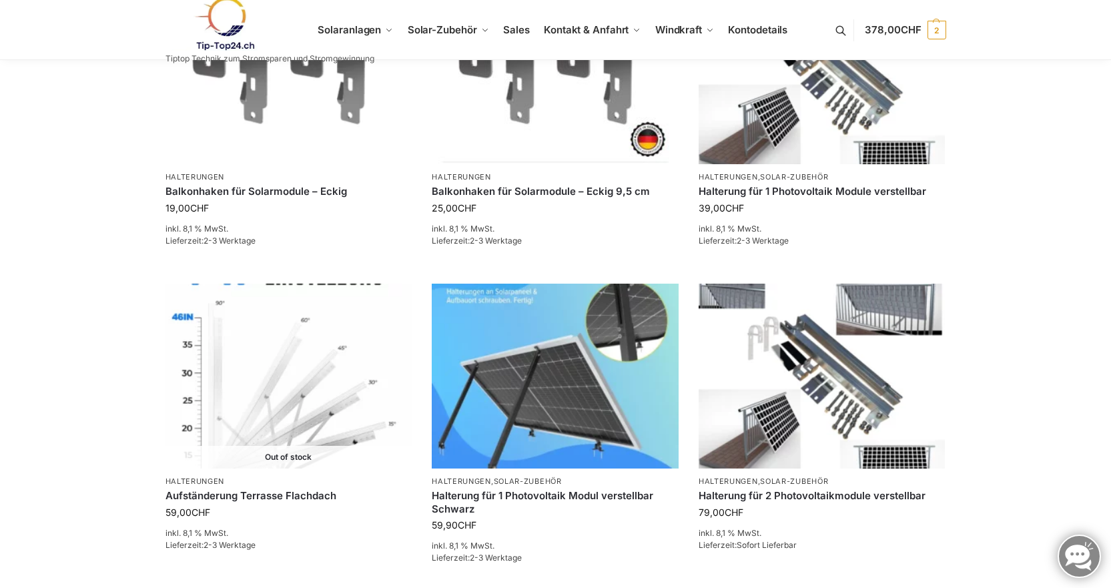
scroll to position [890, 0]
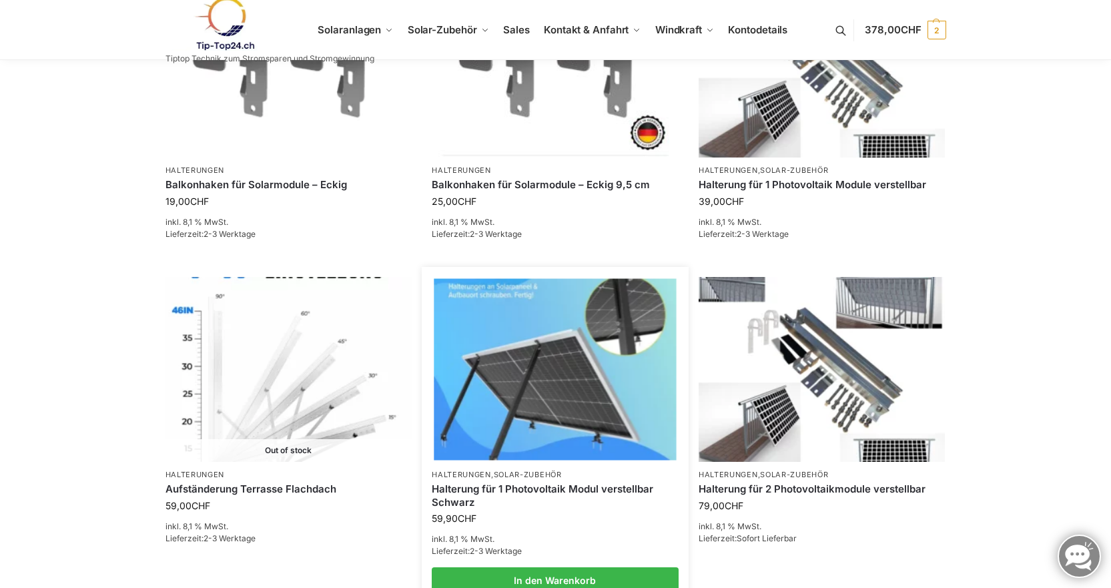
click at [549, 387] on img at bounding box center [555, 369] width 242 height 182
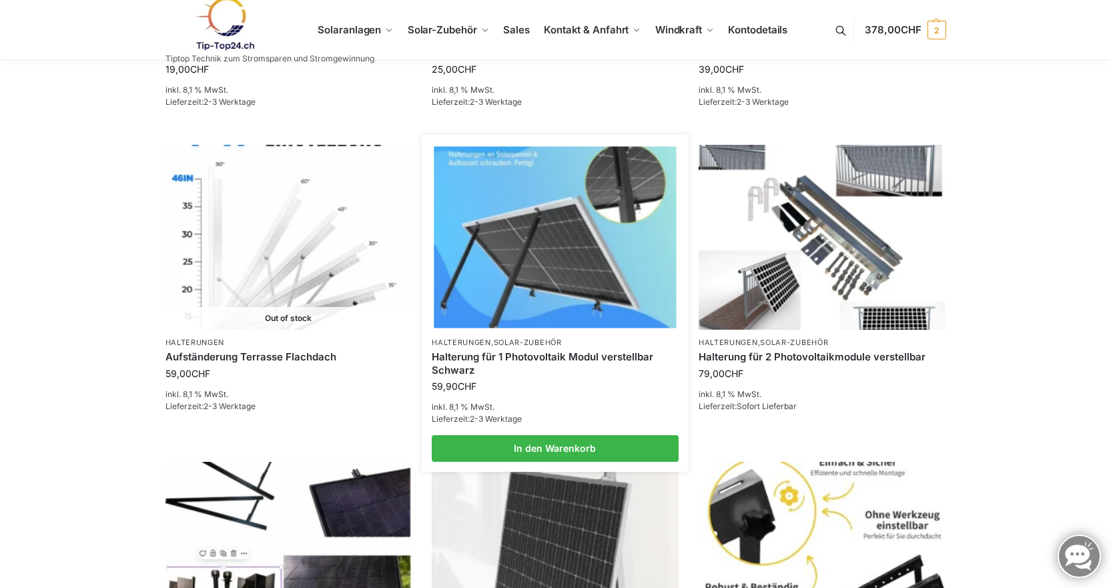
scroll to position [1023, 0]
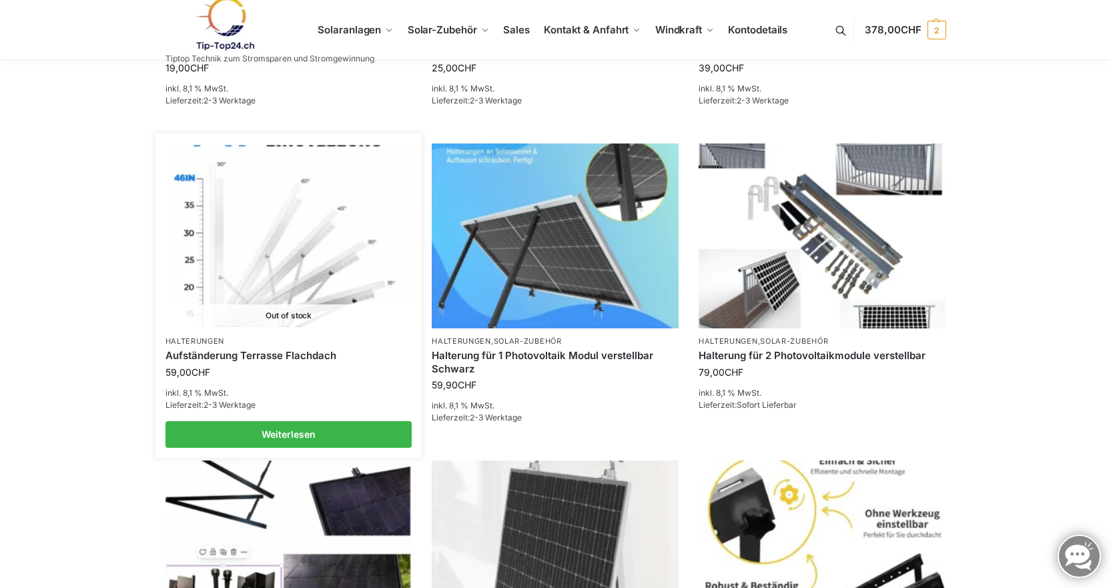
click at [239, 349] on link "Aufständerung Terrasse Flachdach" at bounding box center [289, 355] width 247 height 13
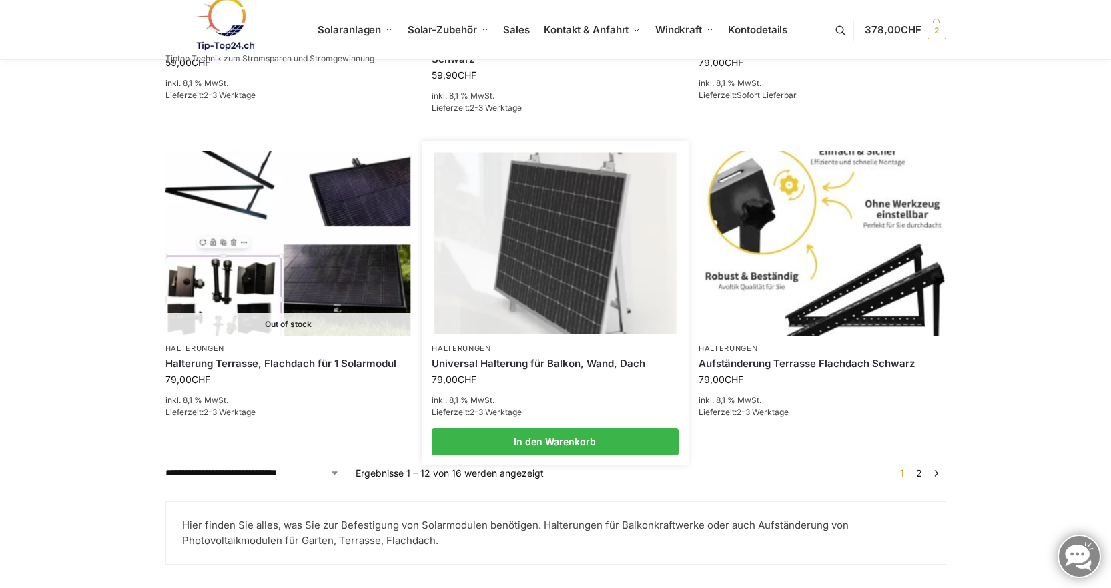
scroll to position [1335, 0]
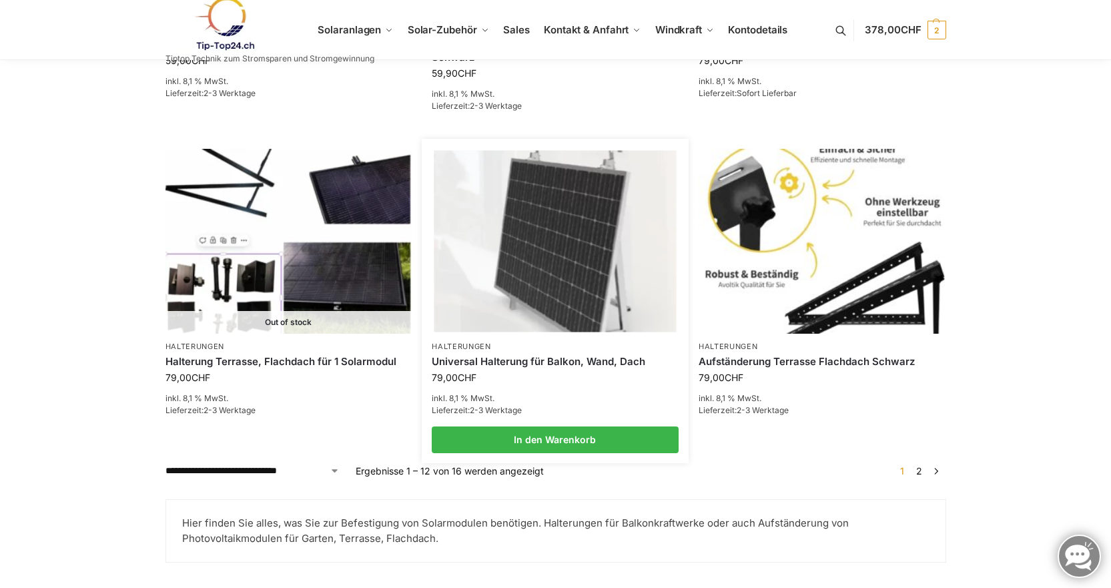
click at [563, 300] on img at bounding box center [555, 242] width 242 height 182
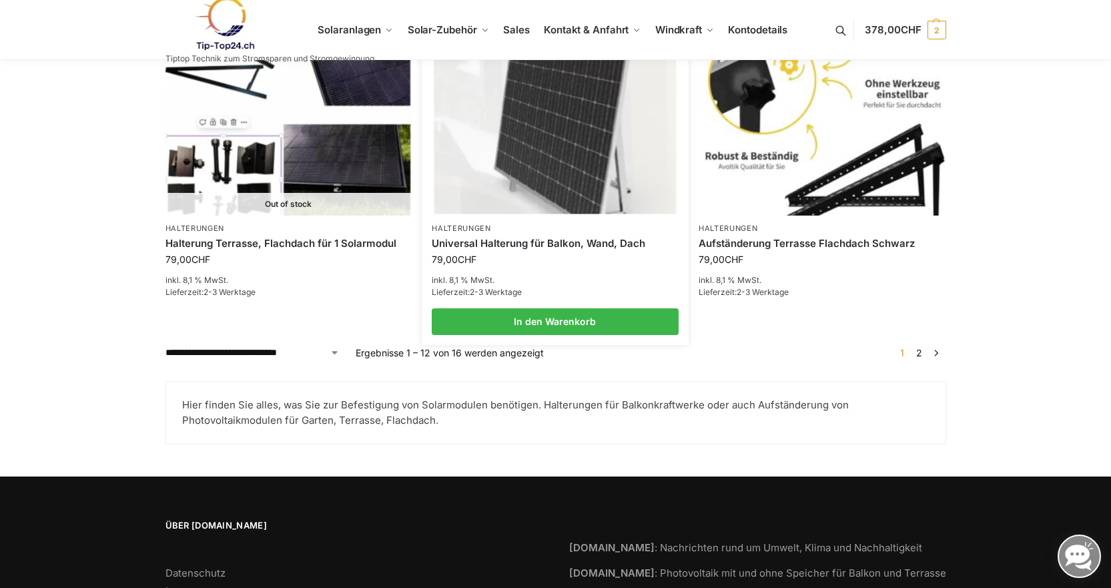
scroll to position [1469, 0]
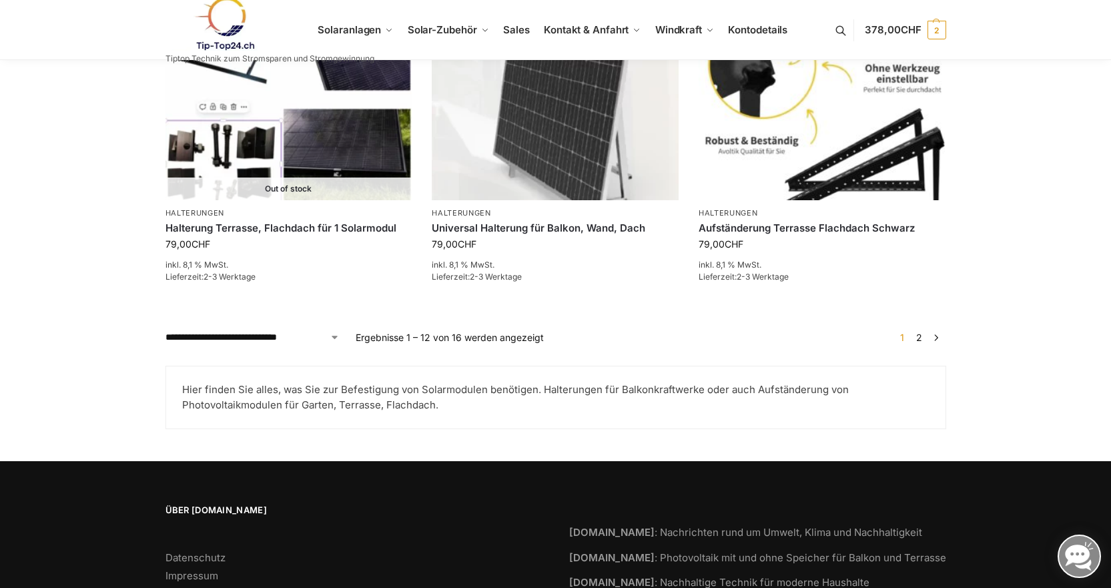
click at [924, 332] on link "2" at bounding box center [919, 337] width 13 height 11
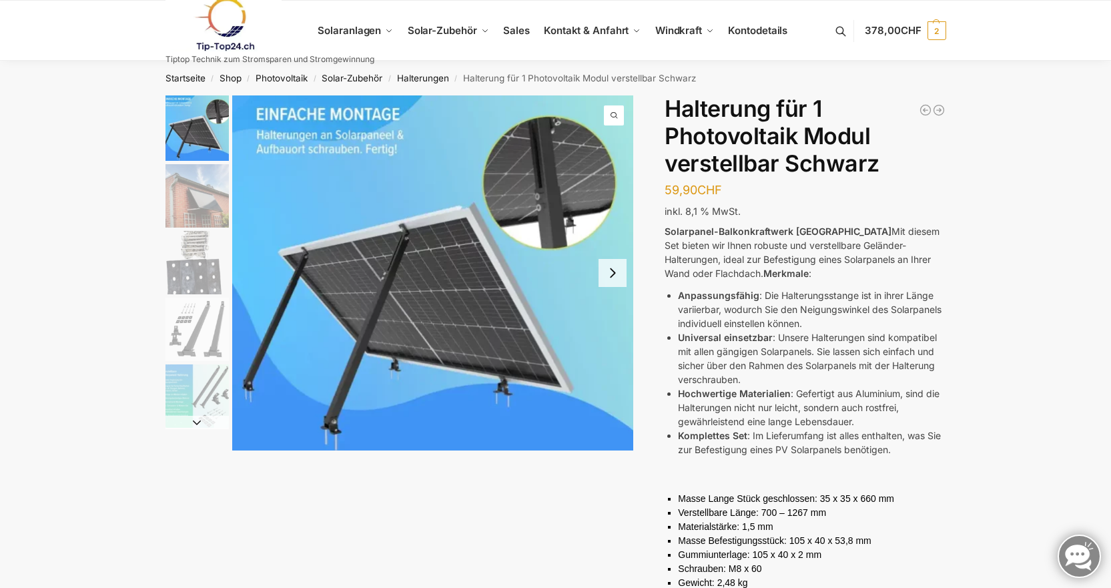
click at [210, 259] on img "3 / 5" at bounding box center [197, 262] width 63 height 63
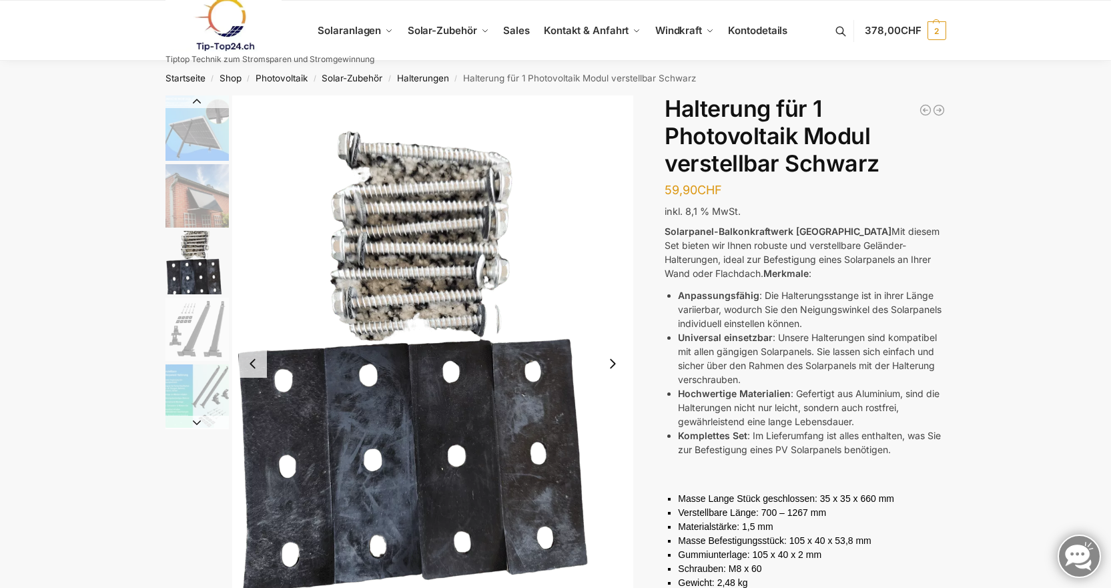
click at [192, 328] on img "4 / 5" at bounding box center [197, 329] width 63 height 63
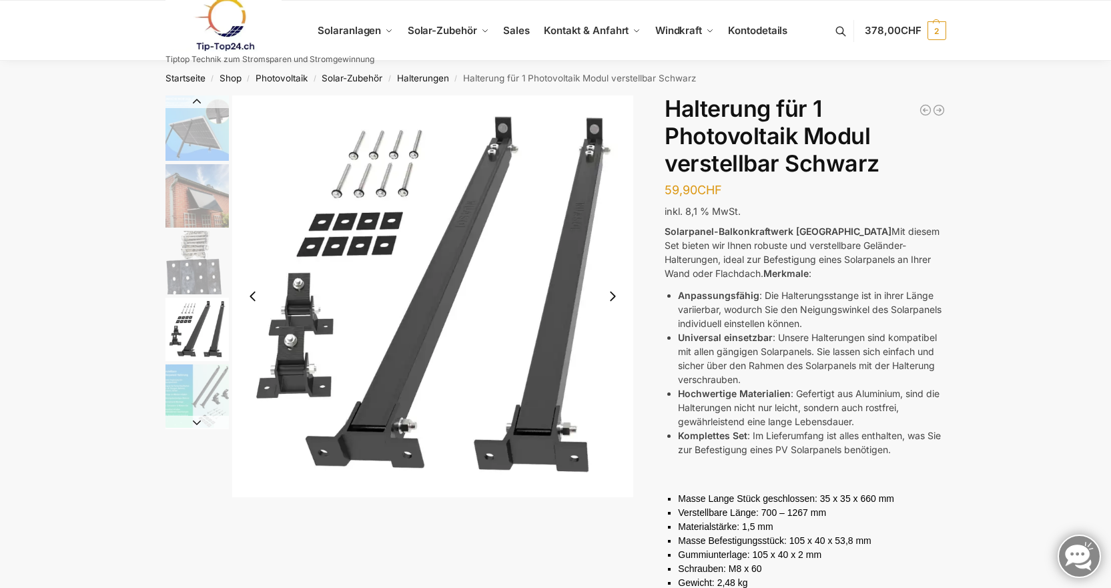
click at [190, 387] on img "5 / 5" at bounding box center [197, 395] width 63 height 63
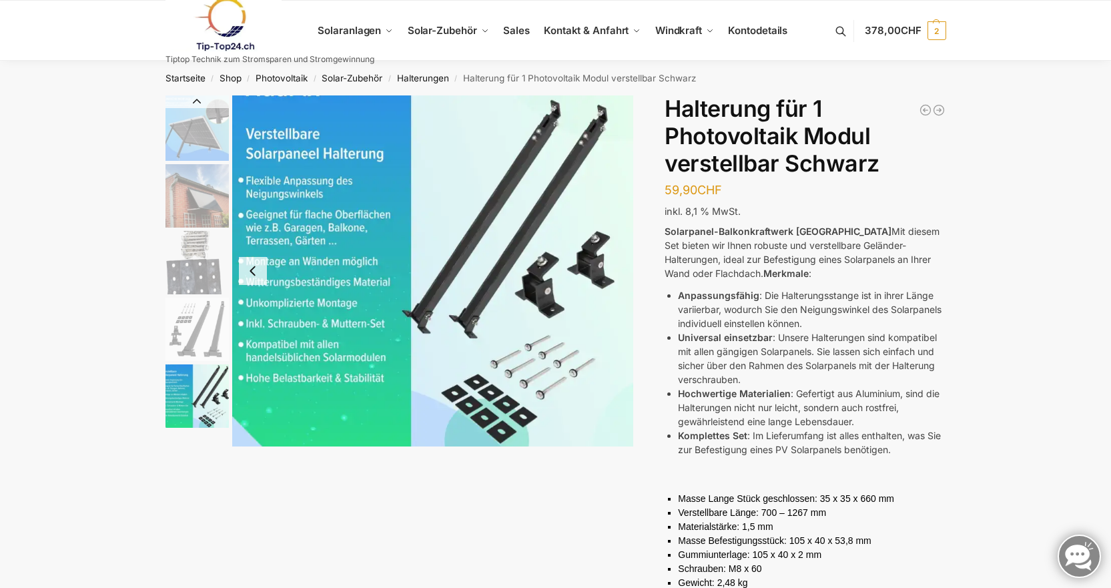
click at [180, 131] on img "1 / 5" at bounding box center [197, 127] width 63 height 65
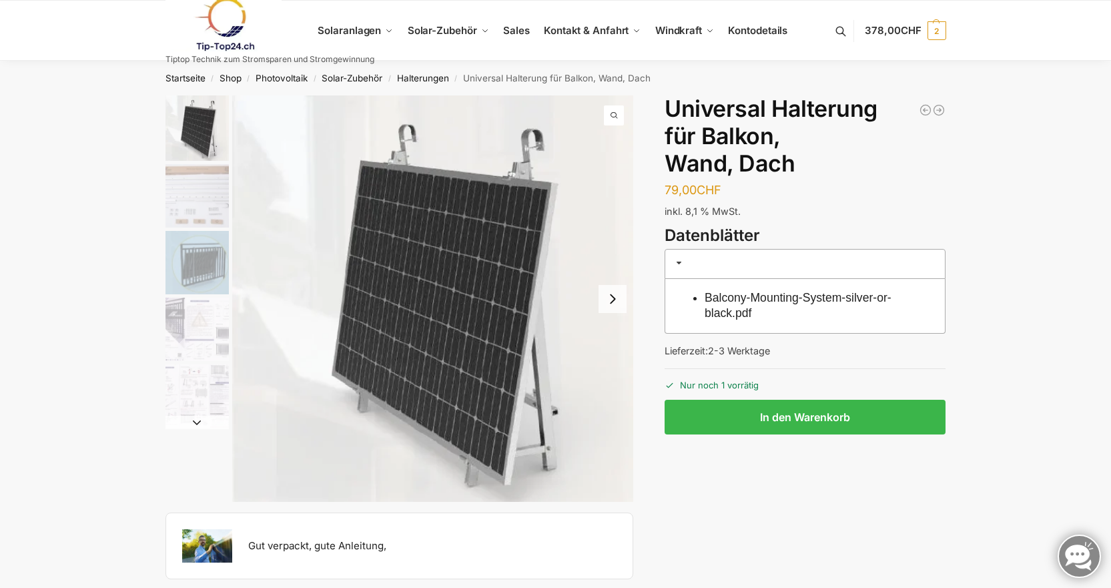
click at [198, 201] on img "2 / 5" at bounding box center [197, 195] width 63 height 63
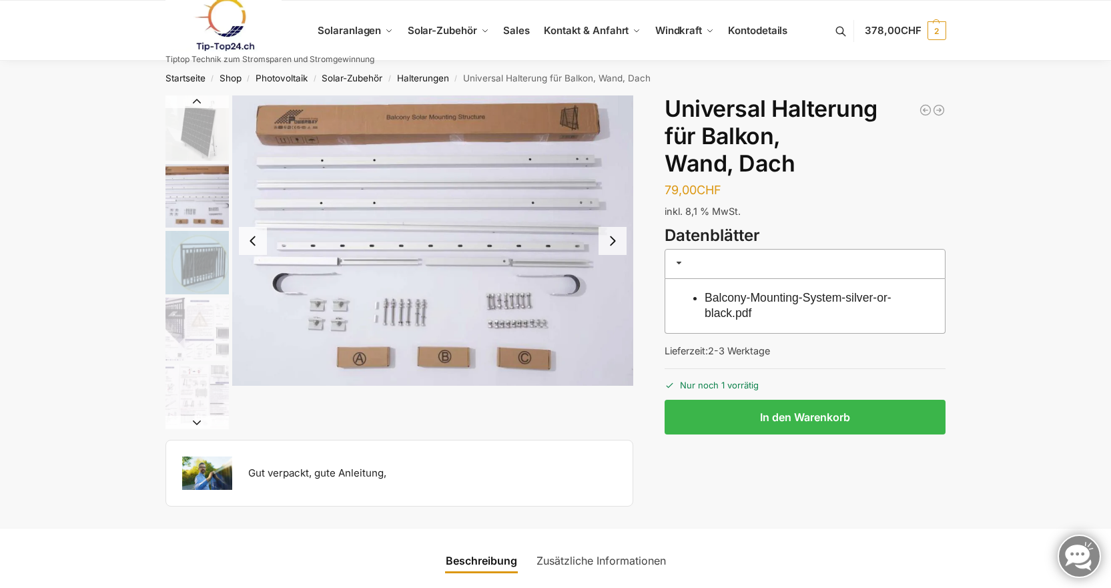
click at [199, 263] on img "3 / 5" at bounding box center [197, 262] width 63 height 63
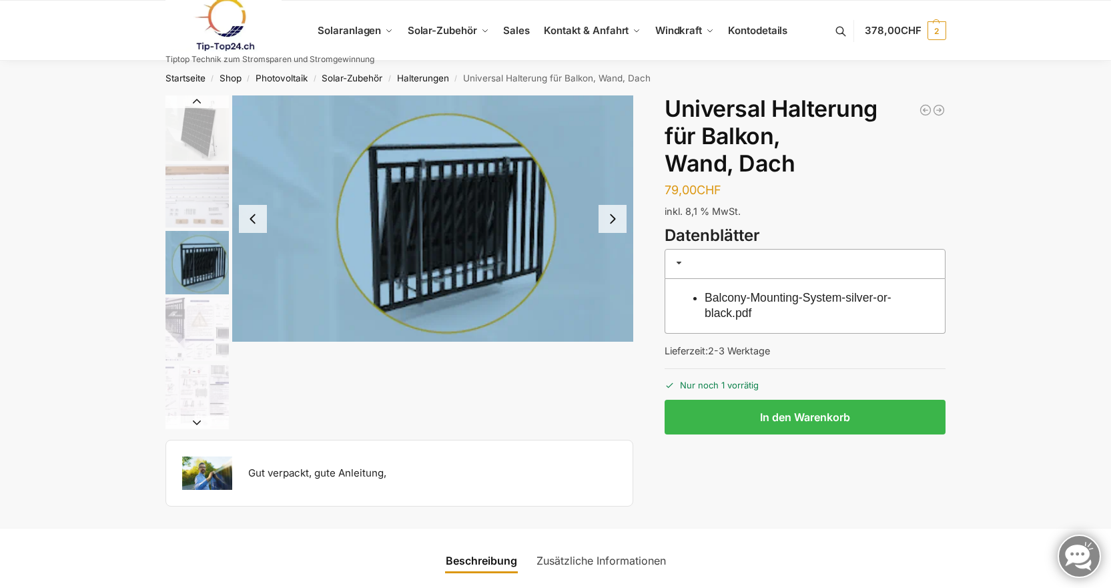
click at [195, 317] on img "4 / 5" at bounding box center [197, 329] width 63 height 63
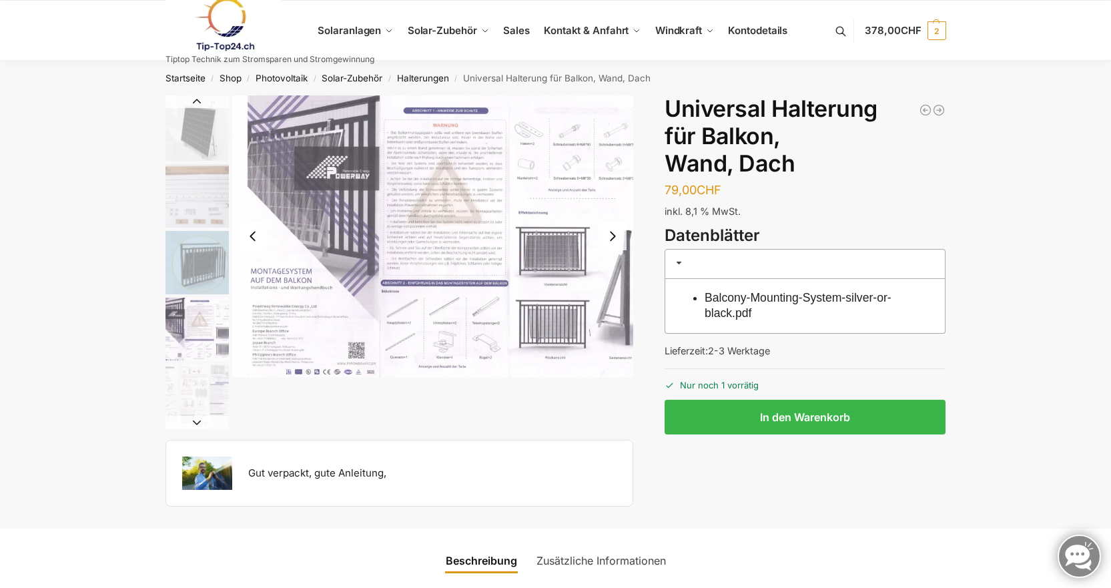
click at [195, 377] on img "5 / 5" at bounding box center [197, 395] width 63 height 63
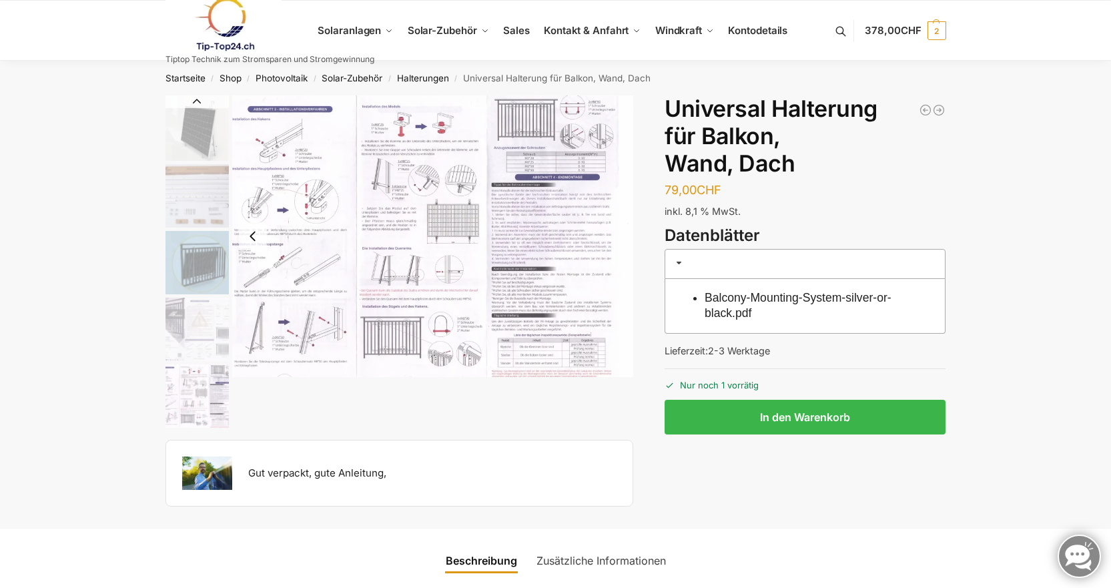
click at [183, 130] on img "1 / 5" at bounding box center [197, 127] width 63 height 65
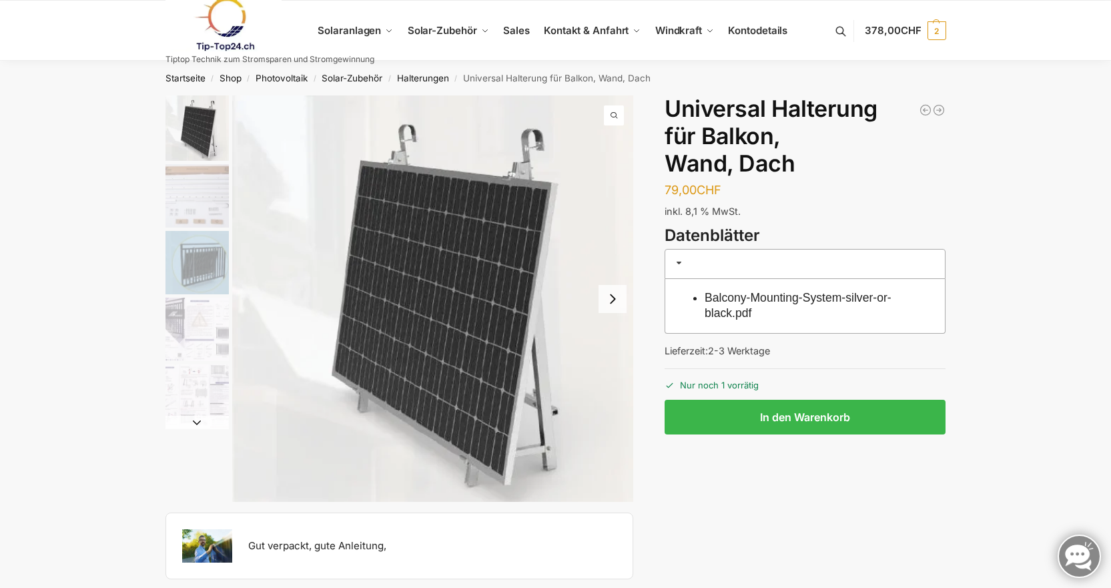
click at [193, 196] on img "2 / 5" at bounding box center [197, 195] width 63 height 63
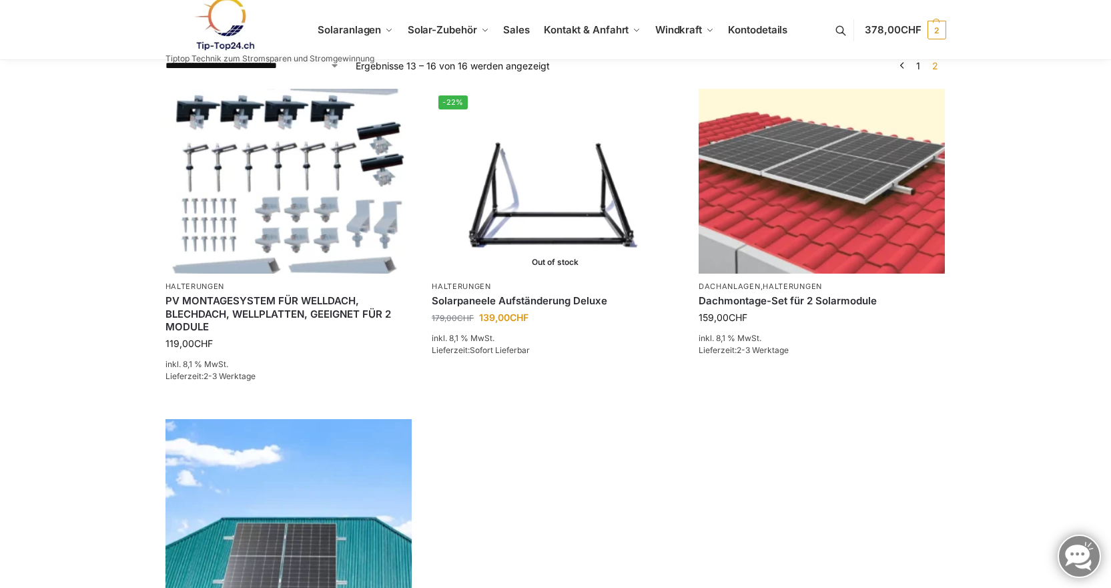
scroll to position [467, 0]
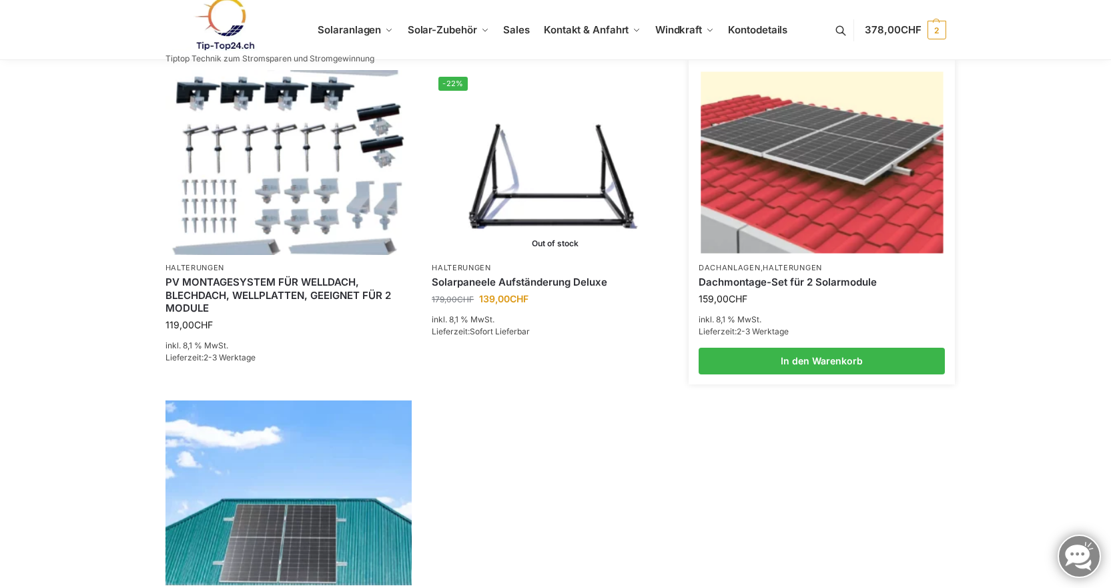
click at [776, 244] on img at bounding box center [822, 162] width 242 height 182
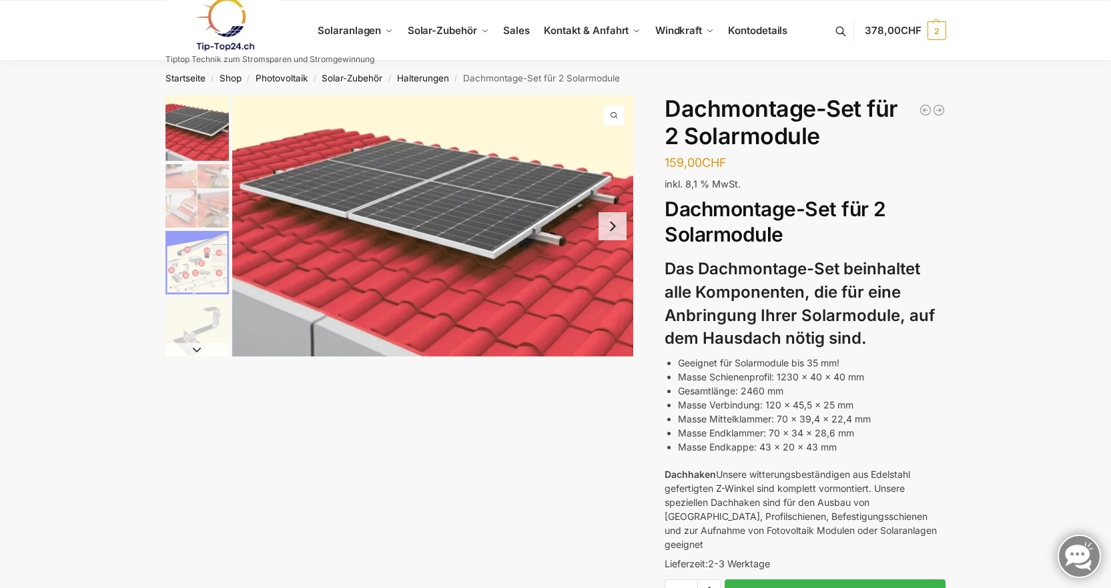
click at [216, 272] on img "3 / 5" at bounding box center [197, 262] width 63 height 63
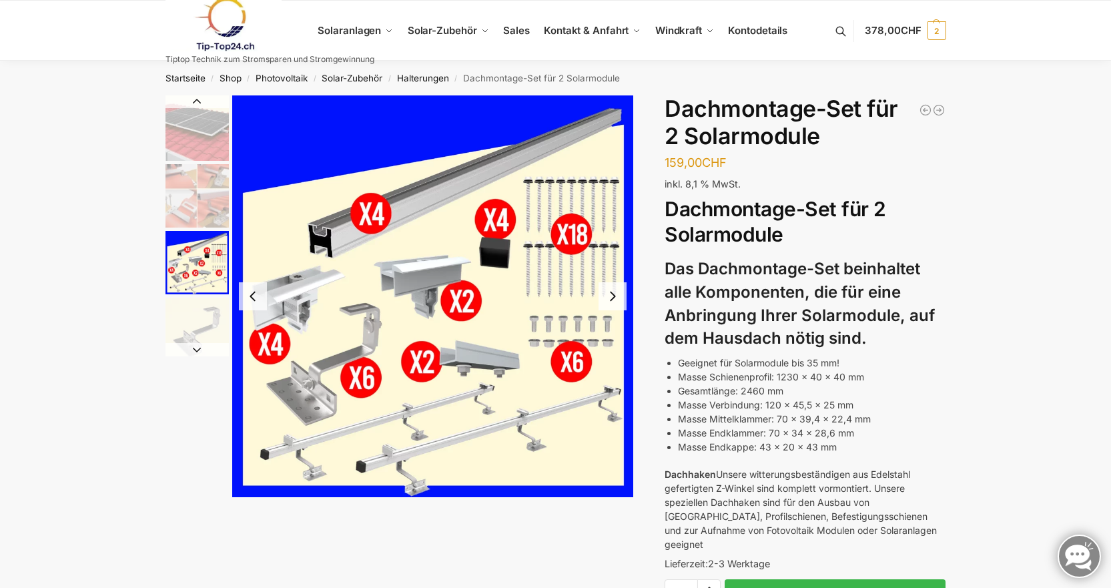
click at [204, 138] on img "1 / 5" at bounding box center [197, 127] width 63 height 65
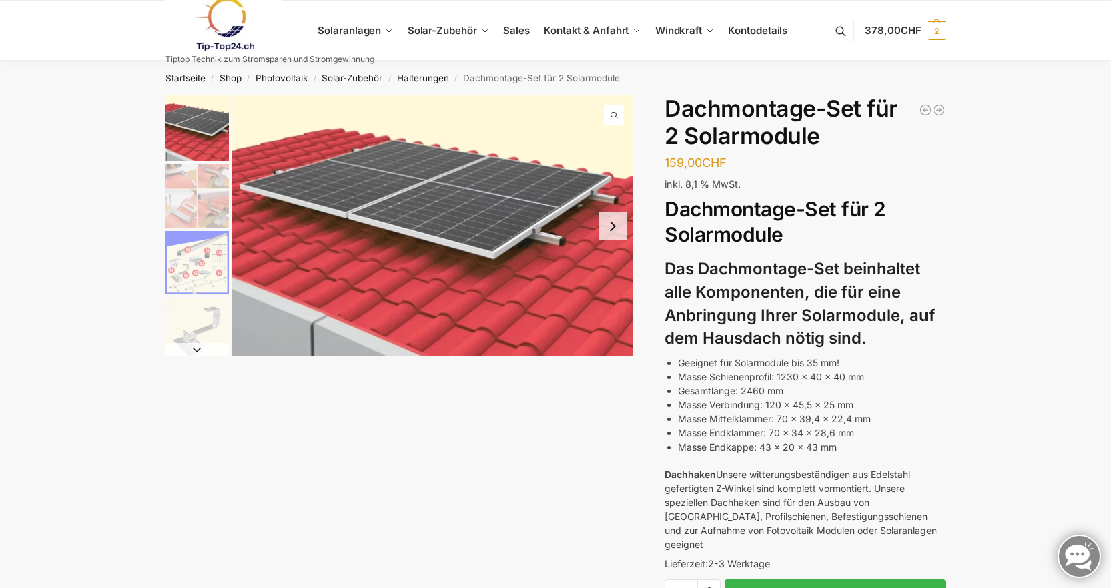
click at [189, 190] on img "2 / 5" at bounding box center [197, 195] width 63 height 63
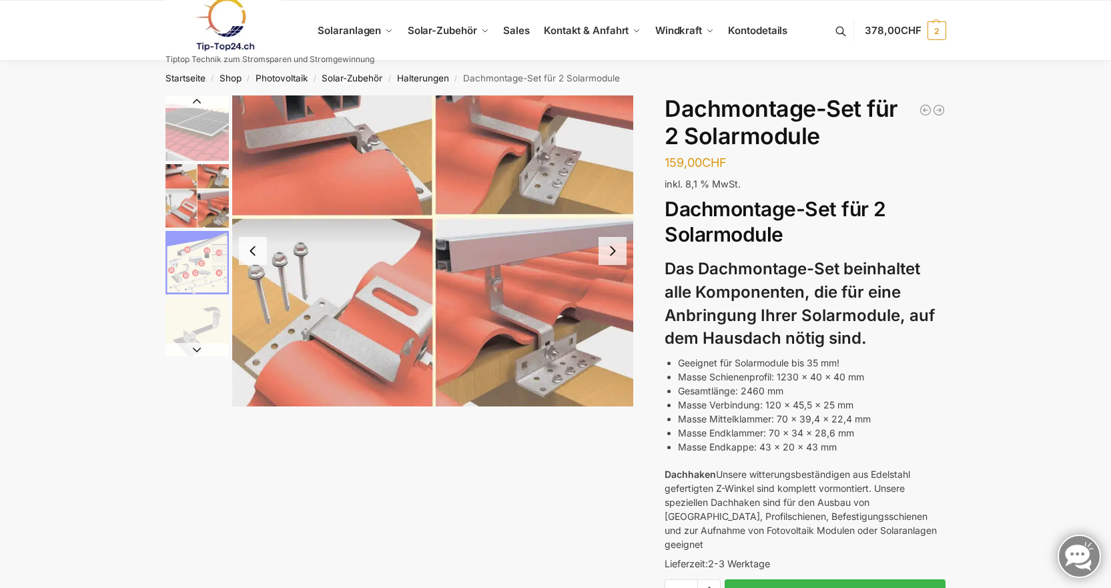
click at [194, 253] on img "3 / 5" at bounding box center [197, 262] width 63 height 63
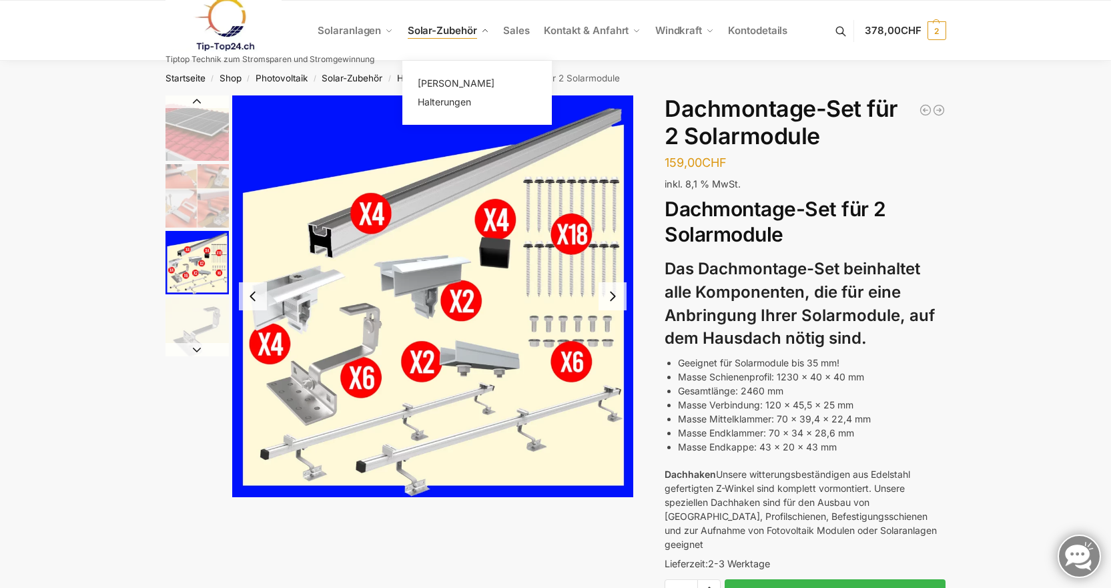
click at [454, 33] on span "Solar-Zubehör" at bounding box center [442, 30] width 69 height 13
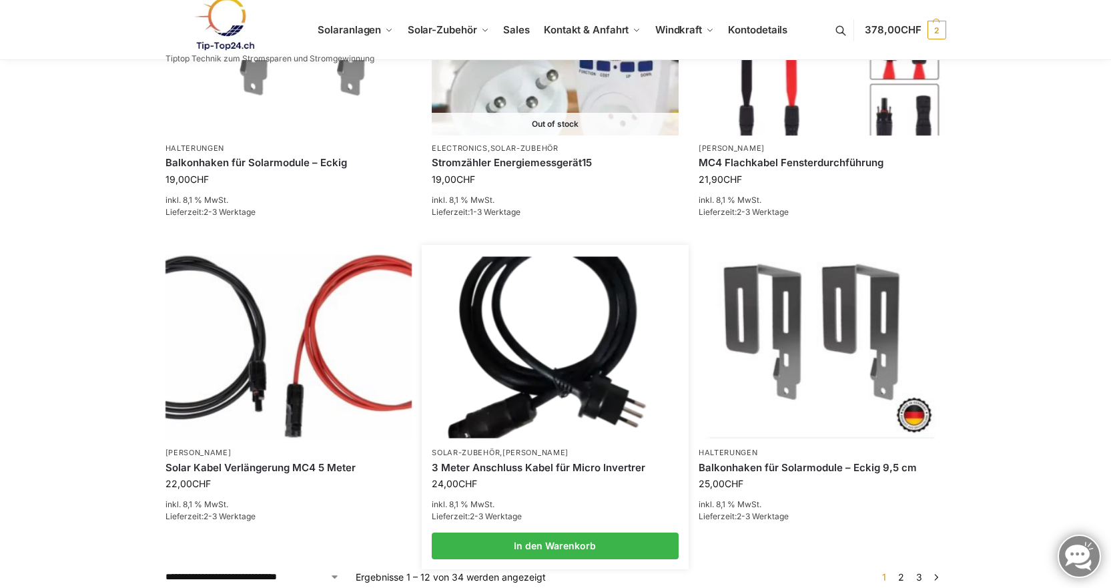
scroll to position [957, 0]
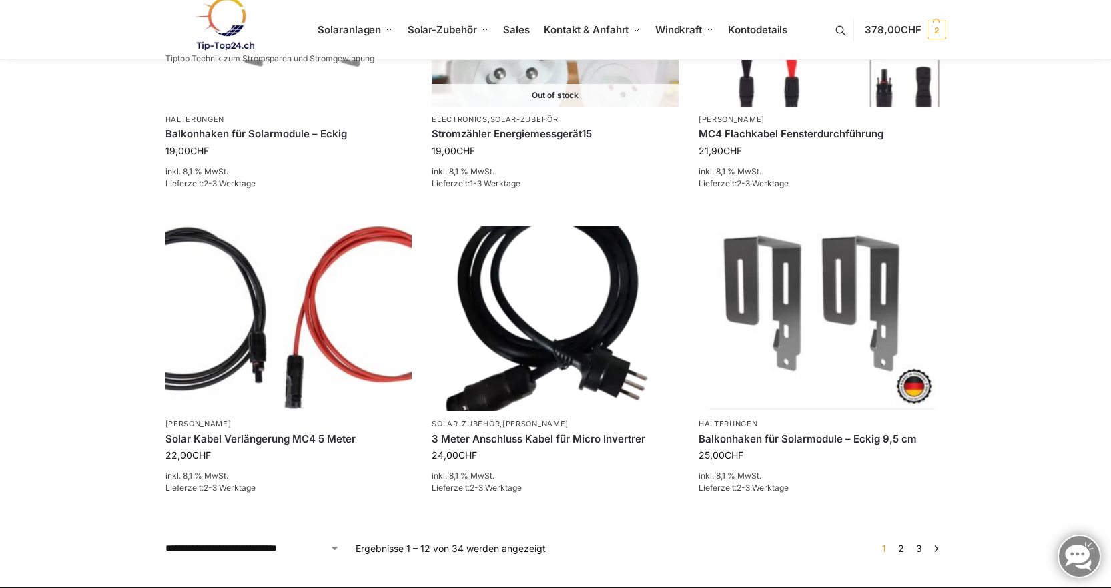
click at [921, 545] on link "3" at bounding box center [919, 548] width 13 height 11
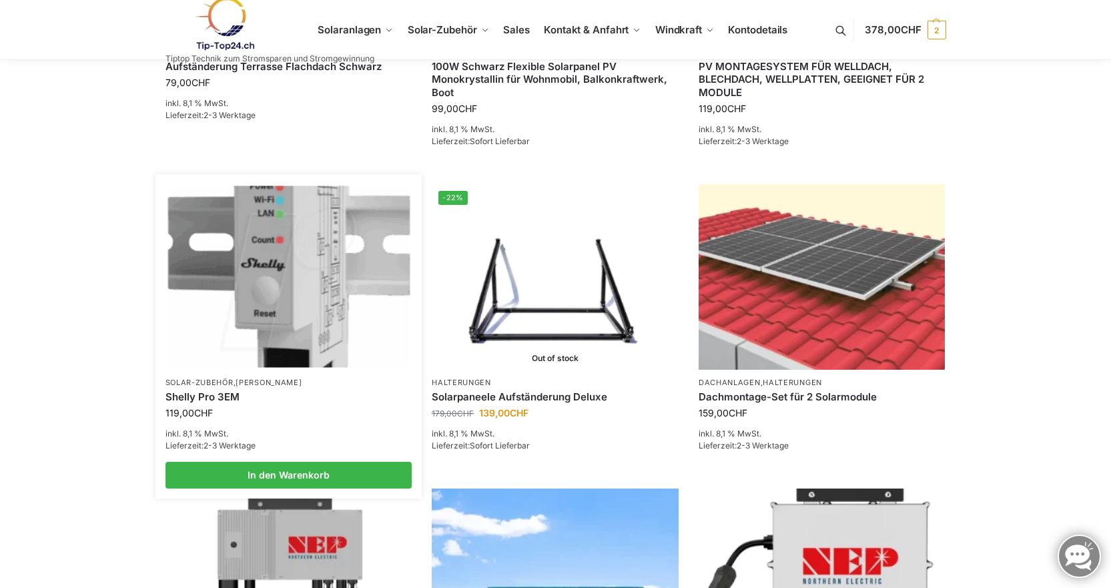
scroll to position [401, 0]
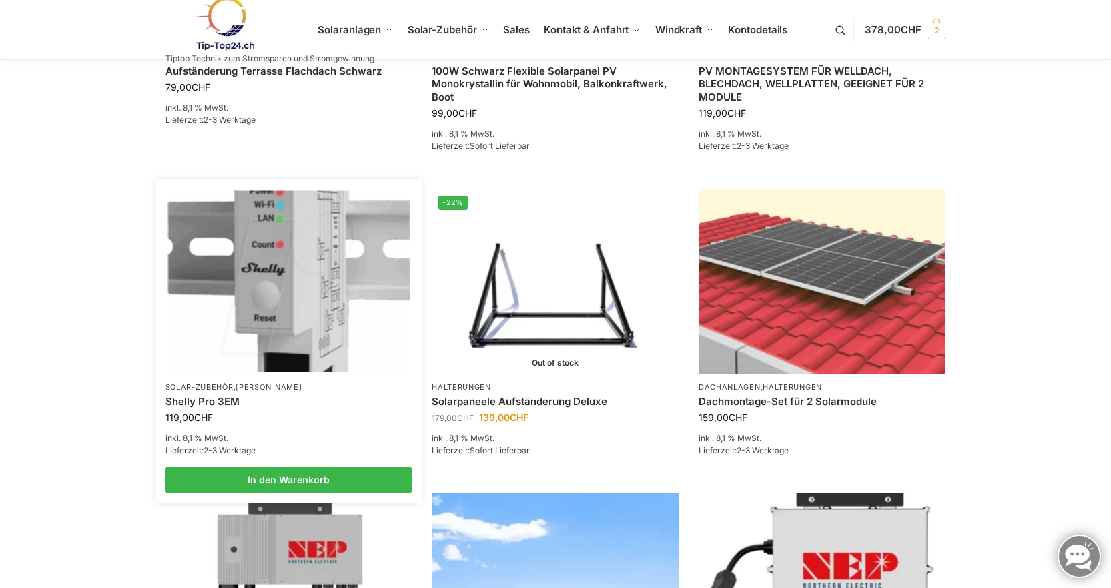
click at [267, 312] on img at bounding box center [289, 282] width 242 height 182
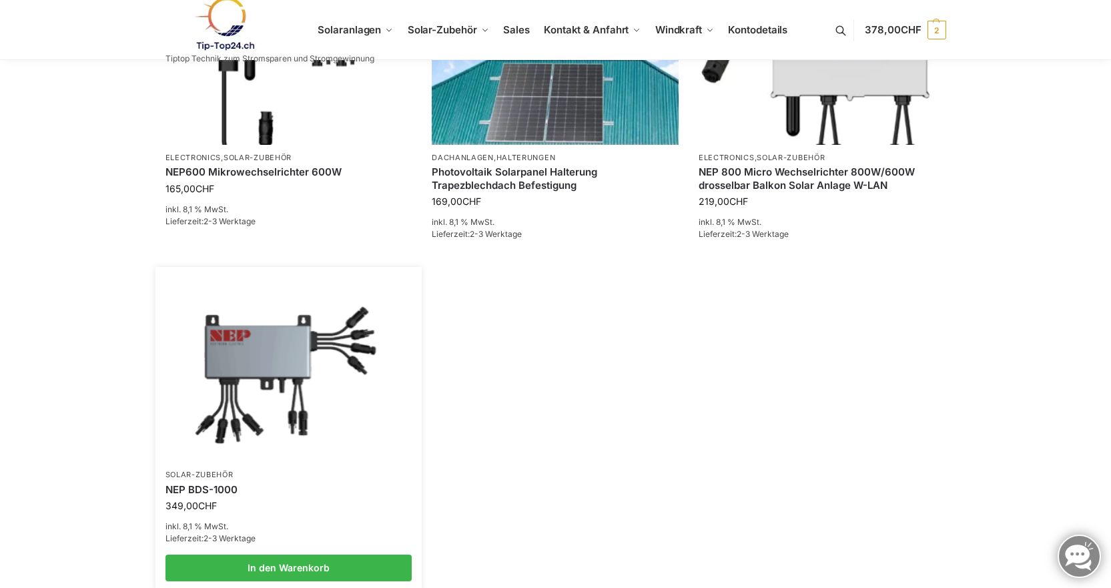
scroll to position [957, 0]
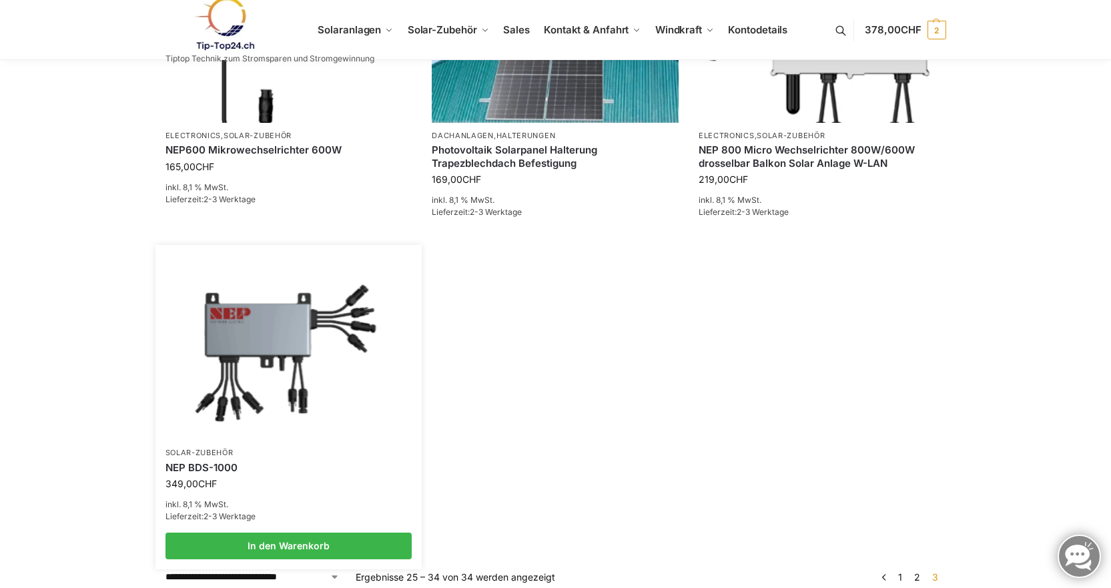
click at [214, 476] on div "NEP BDS-1000" at bounding box center [289, 468] width 247 height 19
click at [226, 465] on link "NEP BDS-1000" at bounding box center [289, 467] width 247 height 13
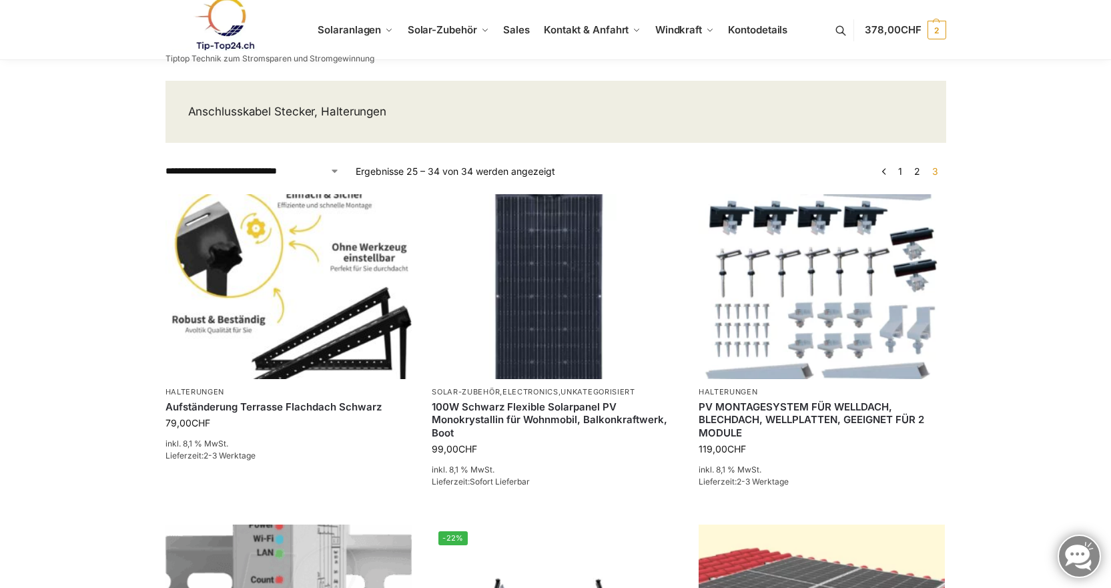
scroll to position [0, 0]
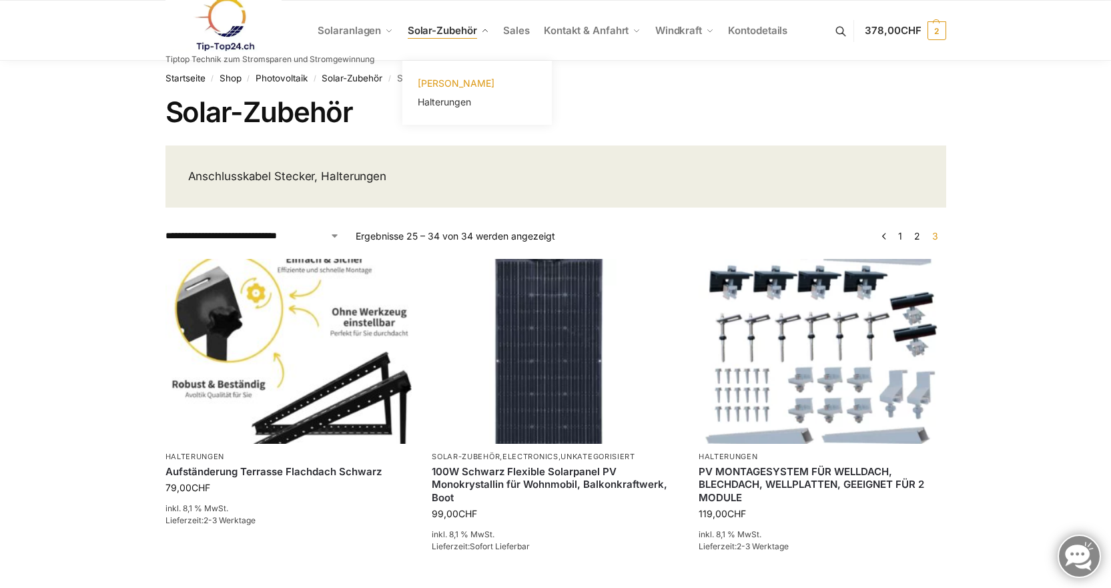
click at [445, 81] on span "[PERSON_NAME]" at bounding box center [456, 82] width 77 height 11
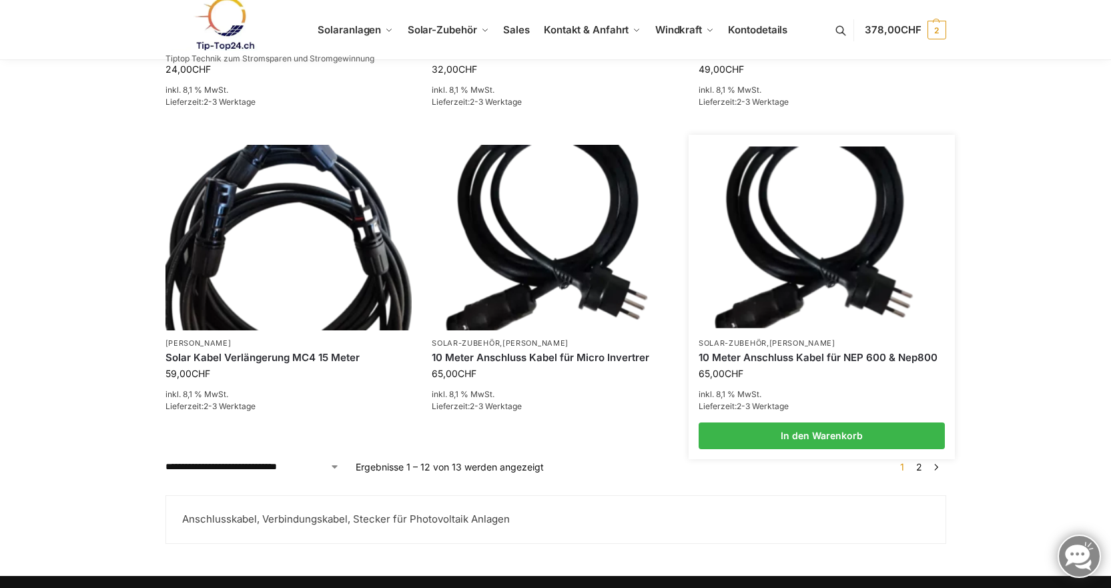
scroll to position [1513, 0]
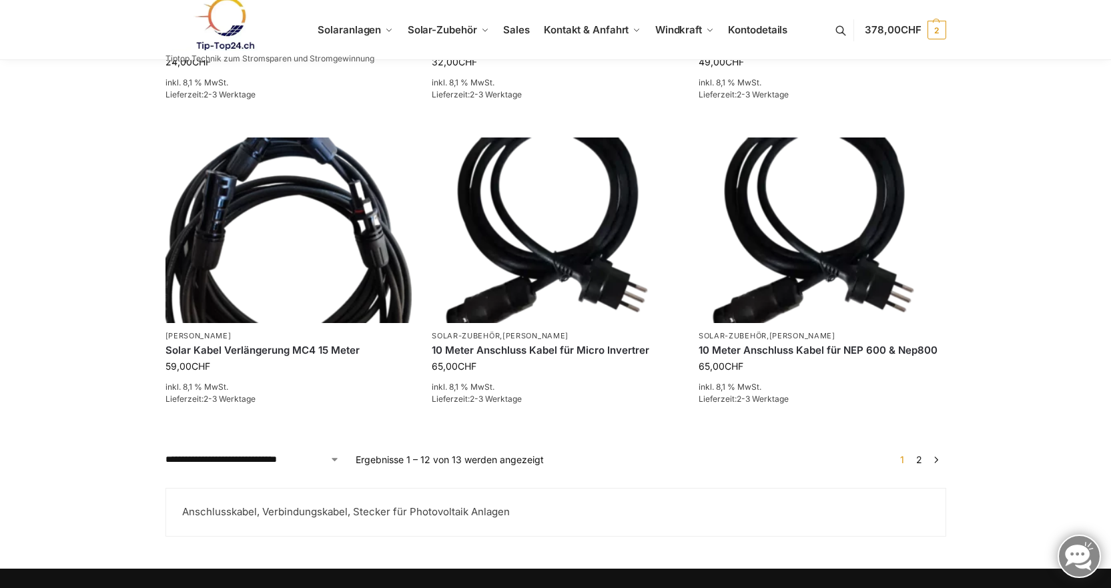
click at [919, 454] on link "2" at bounding box center [919, 459] width 13 height 11
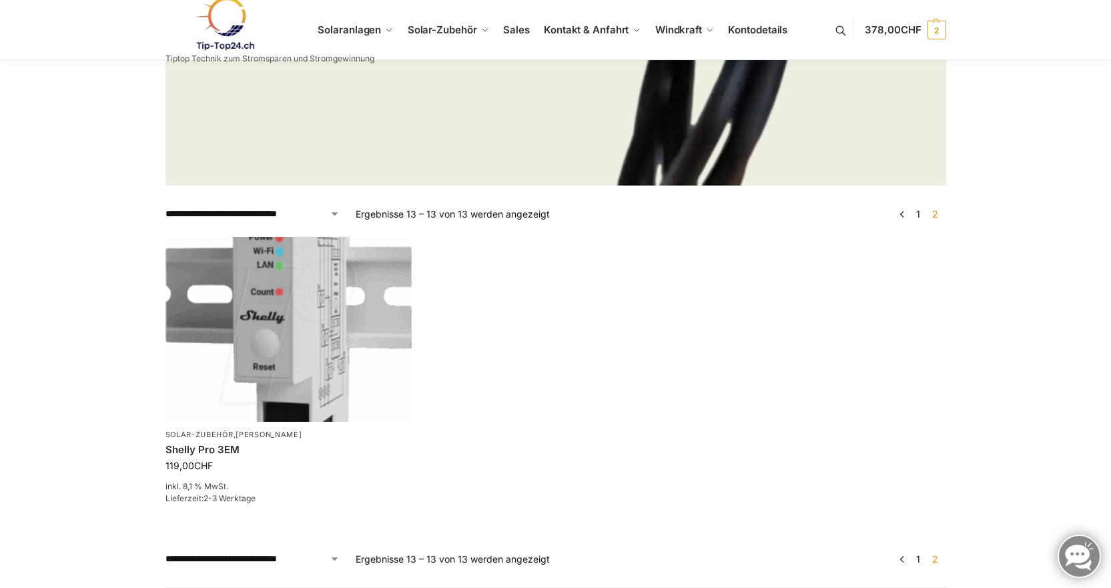
scroll to position [423, 0]
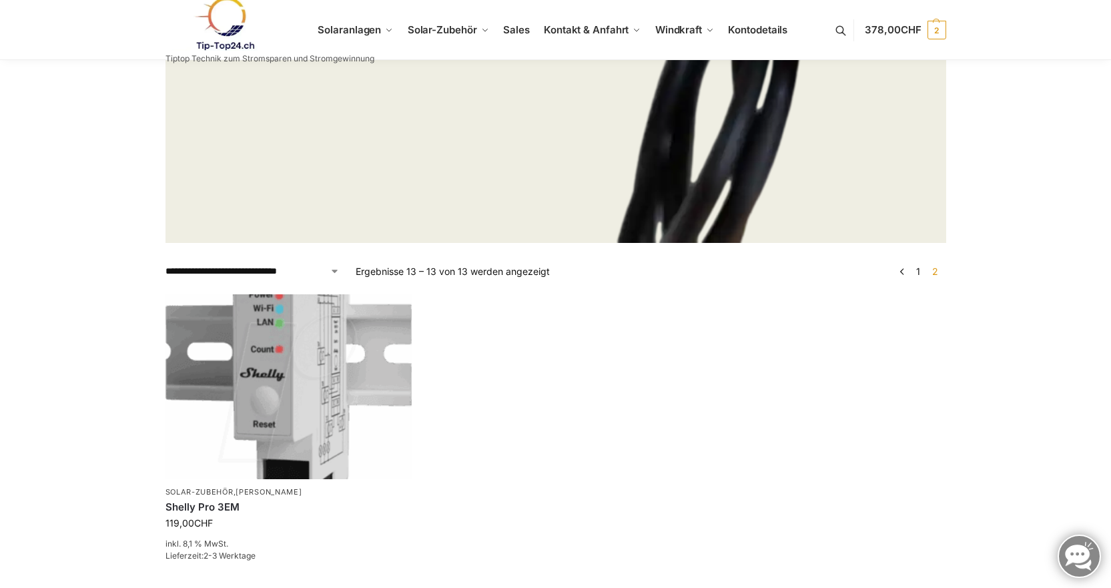
click at [919, 270] on link "1" at bounding box center [918, 271] width 11 height 11
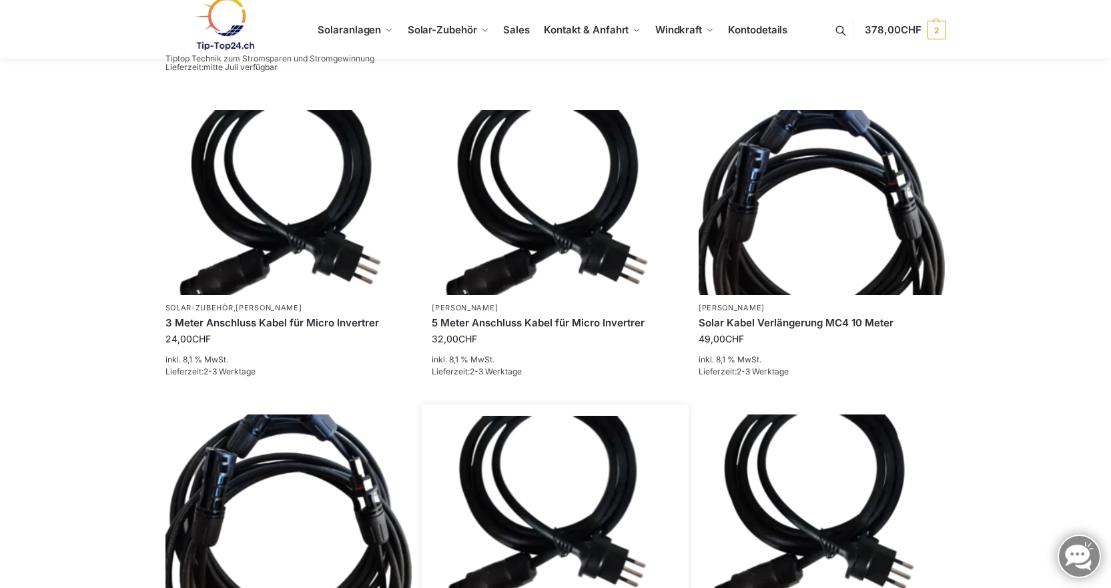
scroll to position [1202, 0]
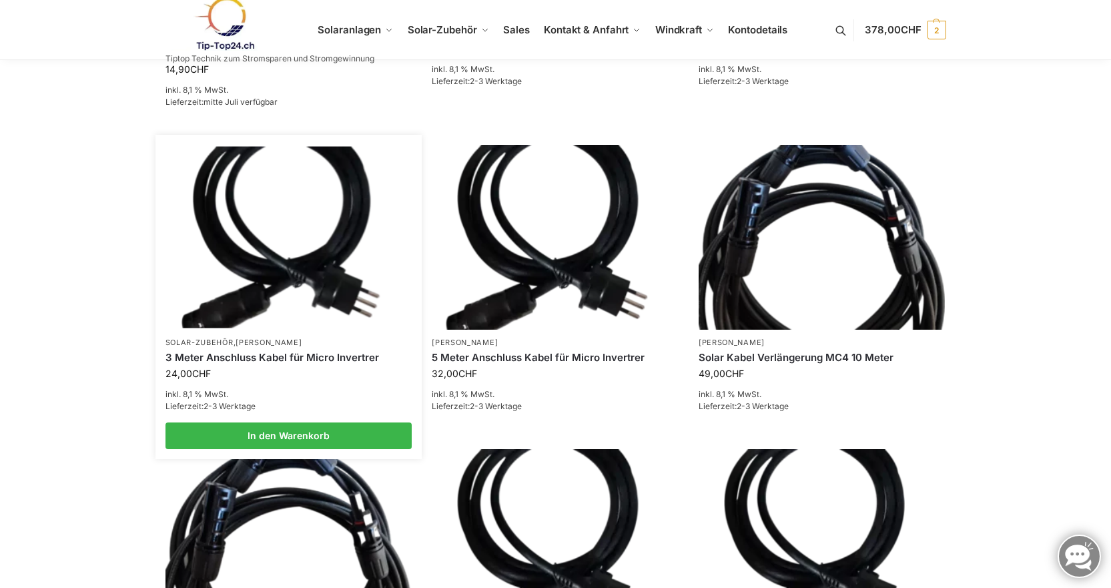
click at [284, 389] on p "inkl. 8,1 % MwSt." at bounding box center [289, 395] width 247 height 12
click at [285, 351] on link "3 Meter Anschluss Kabel für Micro Invertrer" at bounding box center [289, 357] width 247 height 13
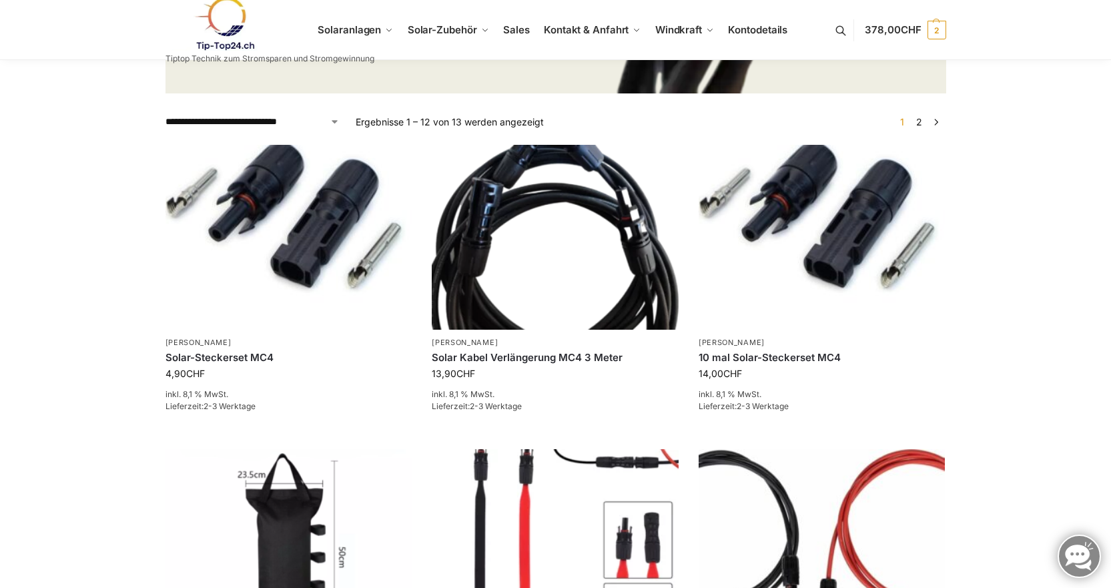
scroll to position [556, 0]
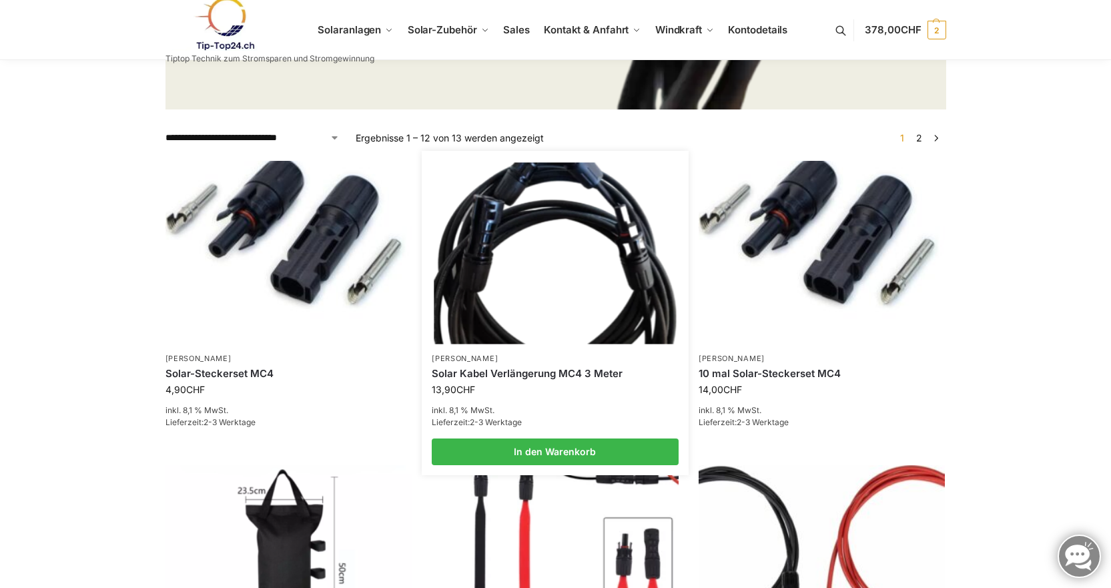
click at [545, 357] on p "[PERSON_NAME]" at bounding box center [555, 359] width 247 height 10
click at [535, 305] on img at bounding box center [555, 254] width 242 height 182
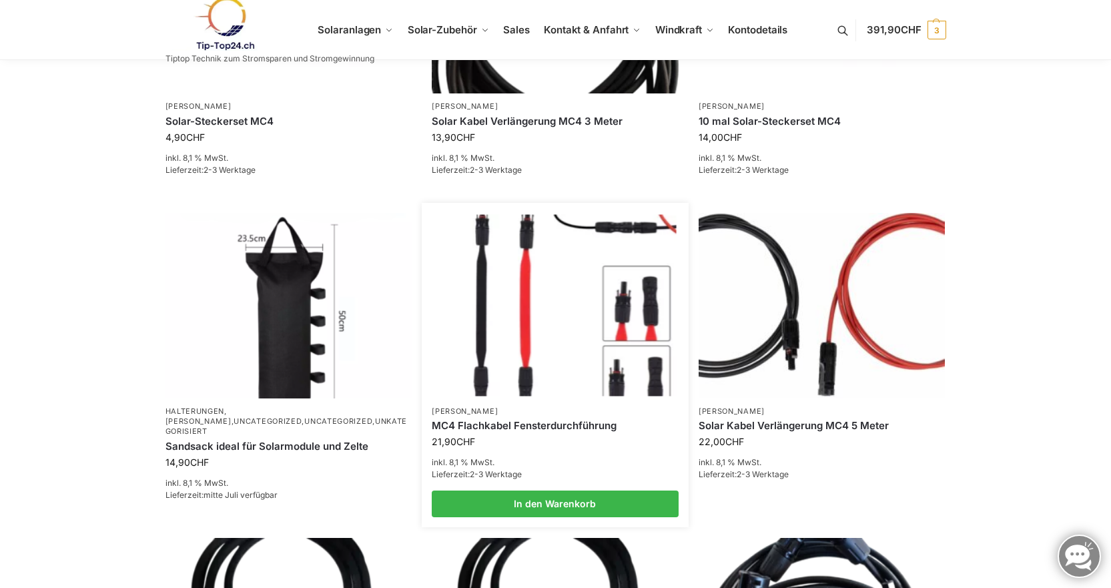
scroll to position [823, 0]
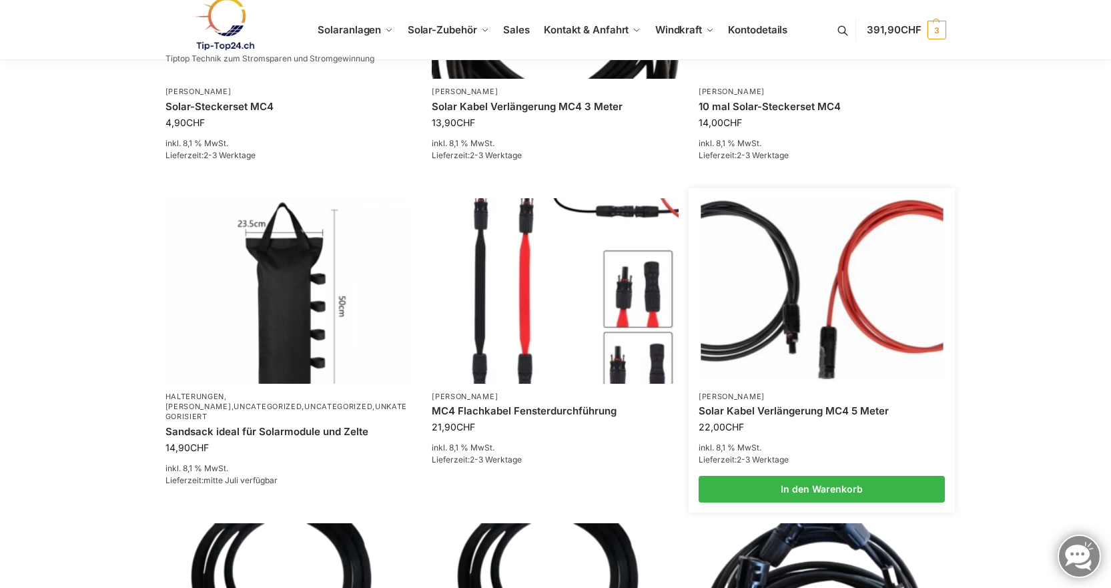
click at [734, 395] on link "[PERSON_NAME]" at bounding box center [732, 396] width 66 height 9
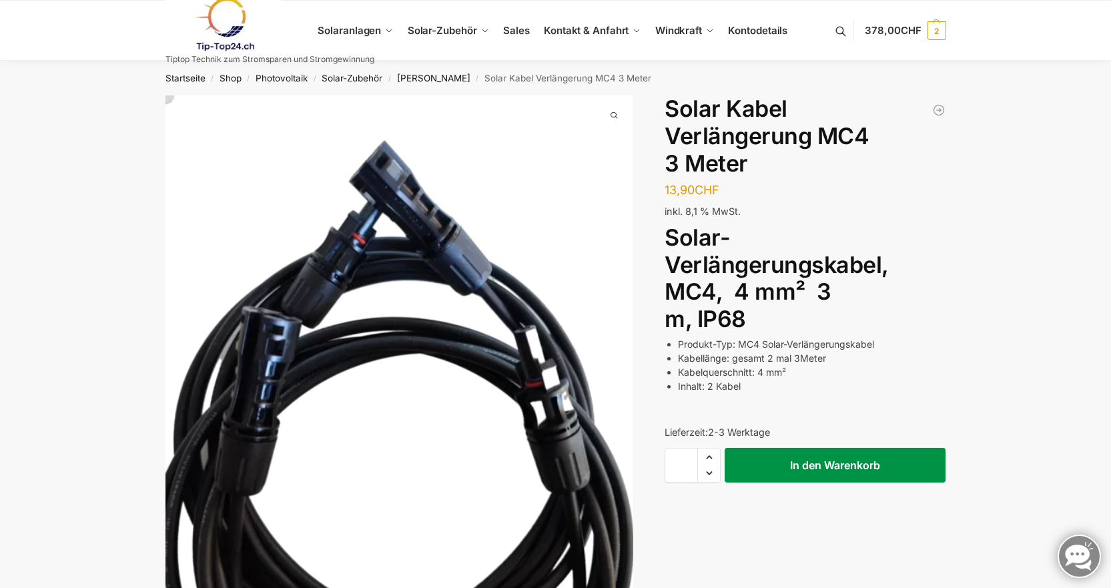
click at [828, 468] on button "In den Warenkorb" at bounding box center [835, 465] width 221 height 35
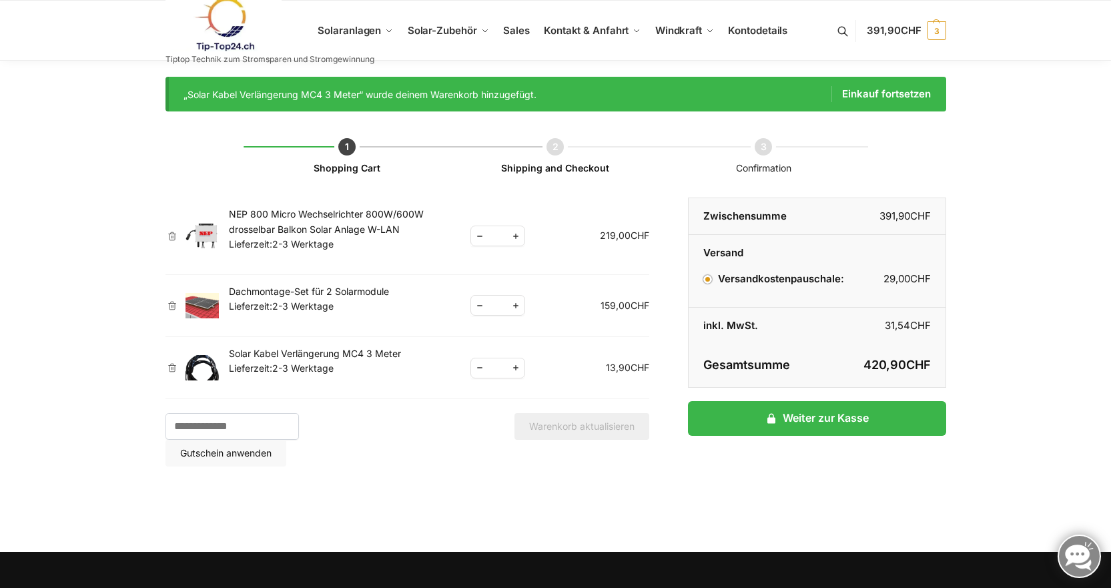
click at [515, 370] on span "Increase quantity" at bounding box center [515, 368] width 17 height 17
type input "*"
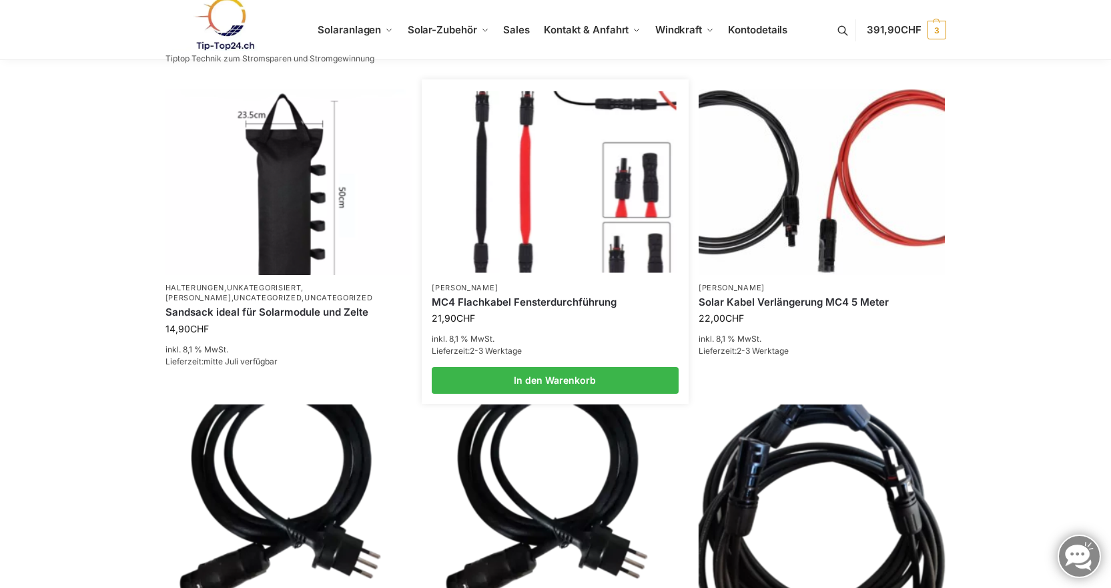
scroll to position [935, 0]
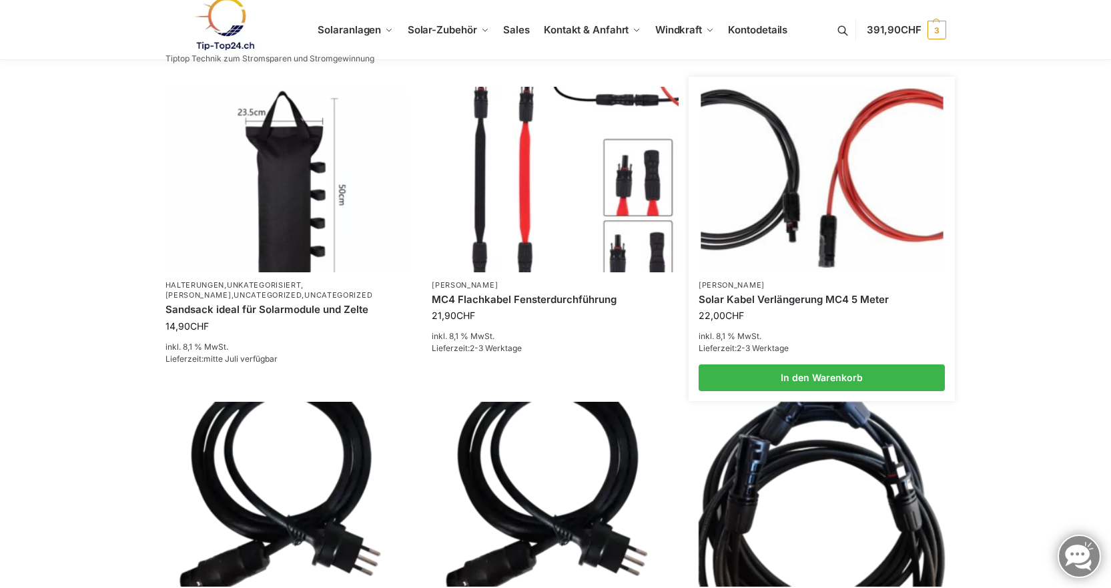
click at [781, 300] on link "Solar Kabel Verlängerung MC4 5 Meter" at bounding box center [822, 299] width 247 height 13
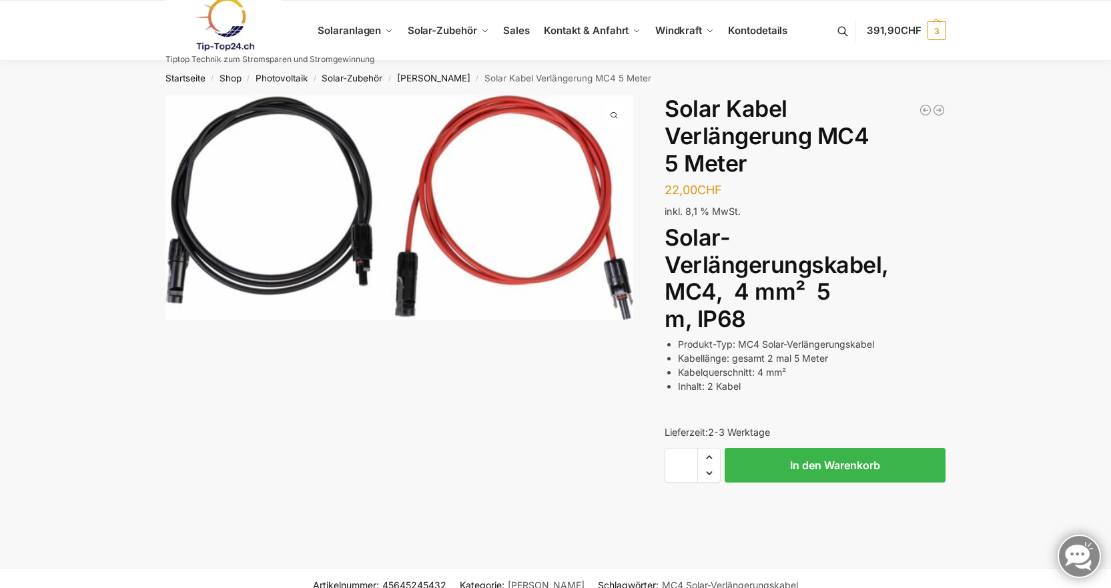
click at [708, 461] on span "Increase quantity" at bounding box center [709, 457] width 22 height 17
type input "*"
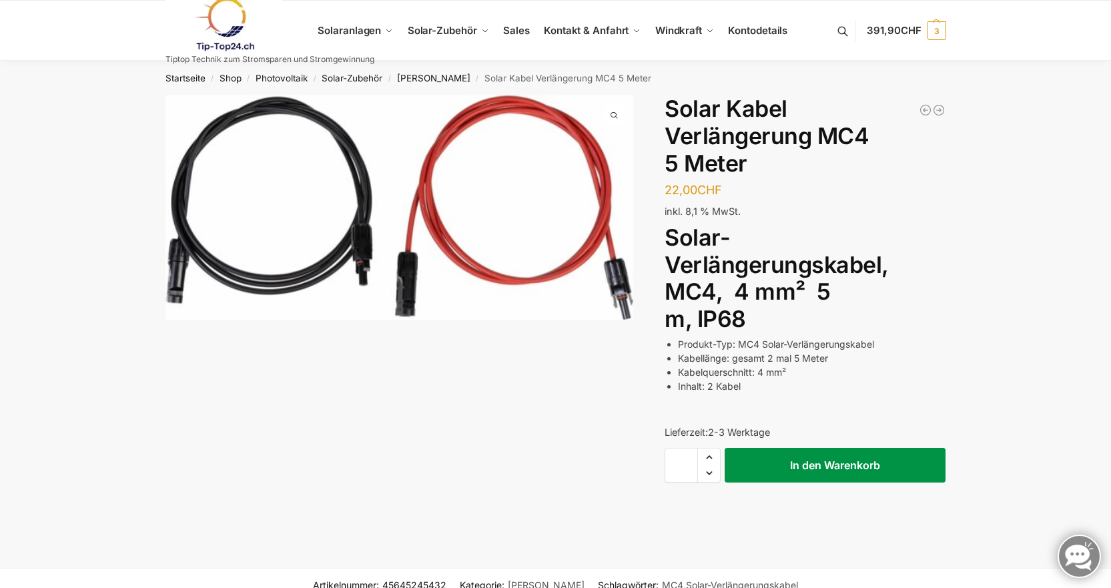
click at [789, 461] on button "In den Warenkorb" at bounding box center [835, 465] width 221 height 35
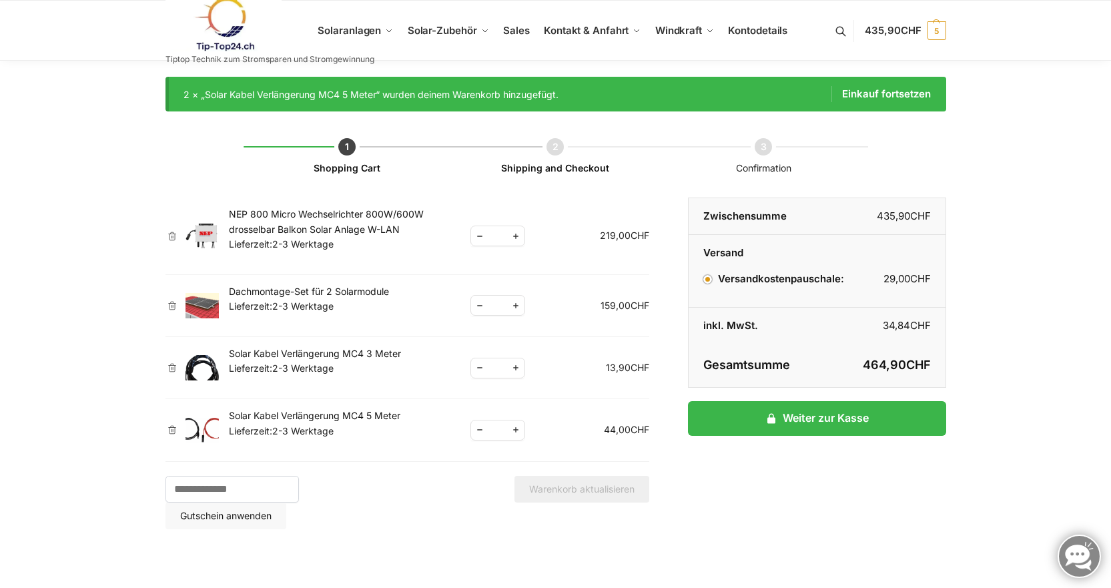
click at [517, 368] on span "Increase quantity" at bounding box center [515, 368] width 17 height 17
type input "*"
click at [558, 486] on button "Warenkorb aktualisieren" at bounding box center [582, 489] width 135 height 27
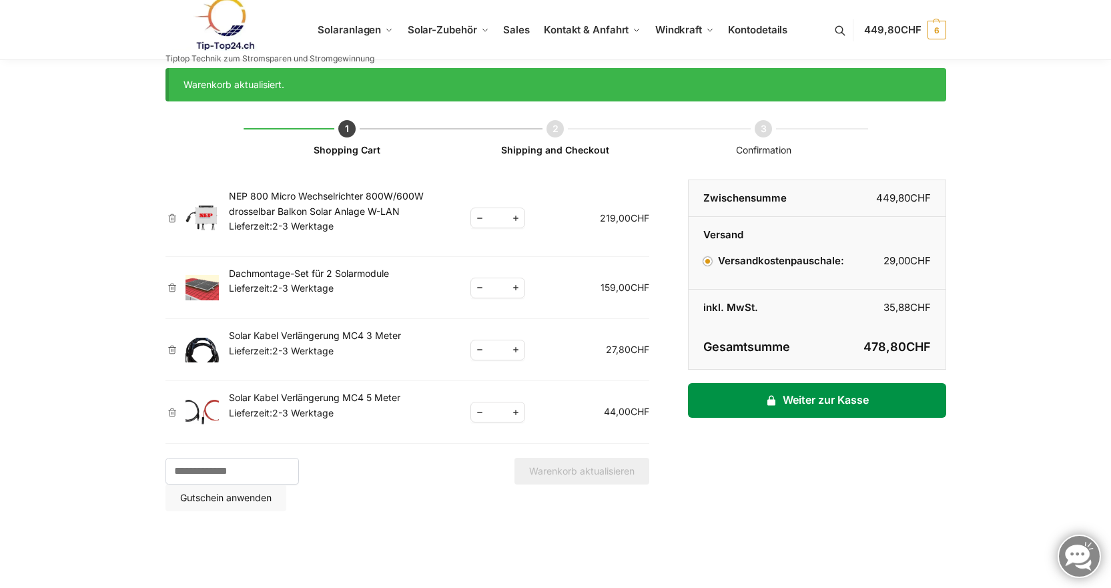
scroll to position [15, 0]
